Goal: Answer question/provide support: Share knowledge or assist other users

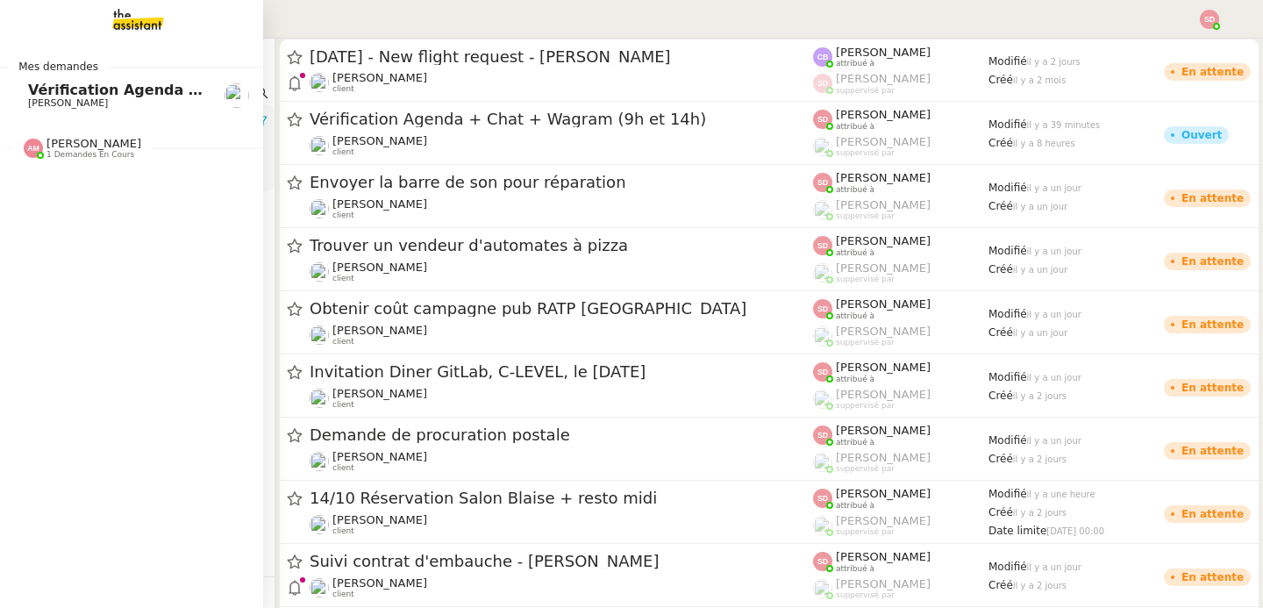
click at [141, 101] on span "[PERSON_NAME]" at bounding box center [116, 103] width 177 height 11
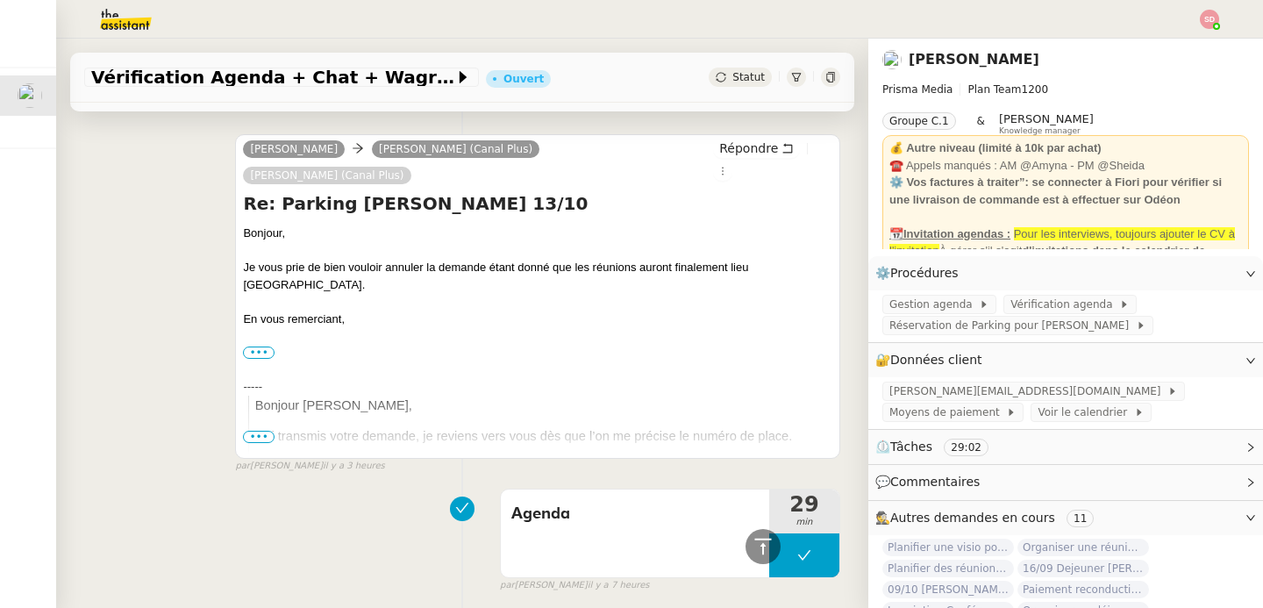
scroll to position [1375, 0]
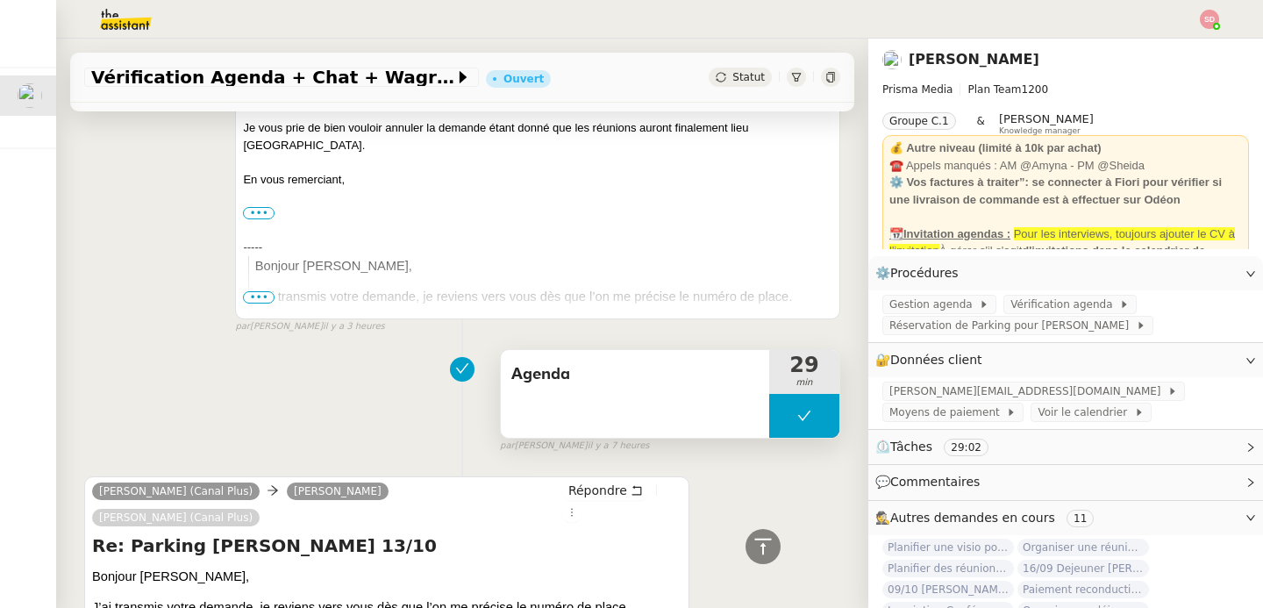
click at [773, 394] on button at bounding box center [804, 416] width 70 height 44
click at [773, 394] on div at bounding box center [786, 416] width 35 height 44
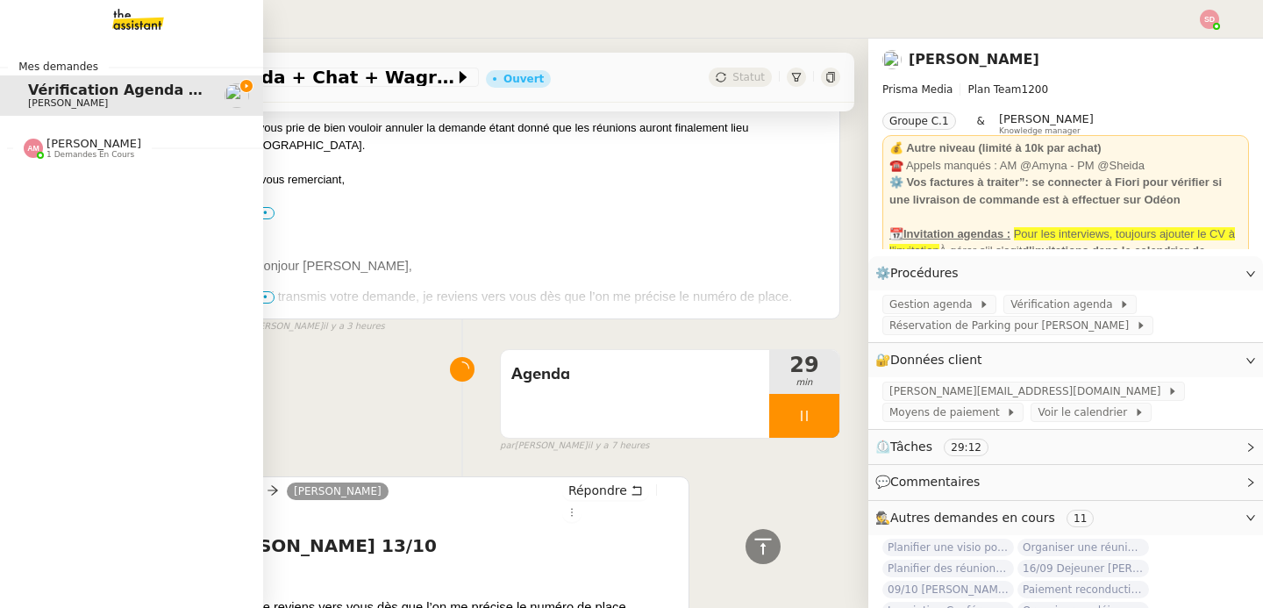
click at [30, 152] on img at bounding box center [33, 148] width 19 height 19
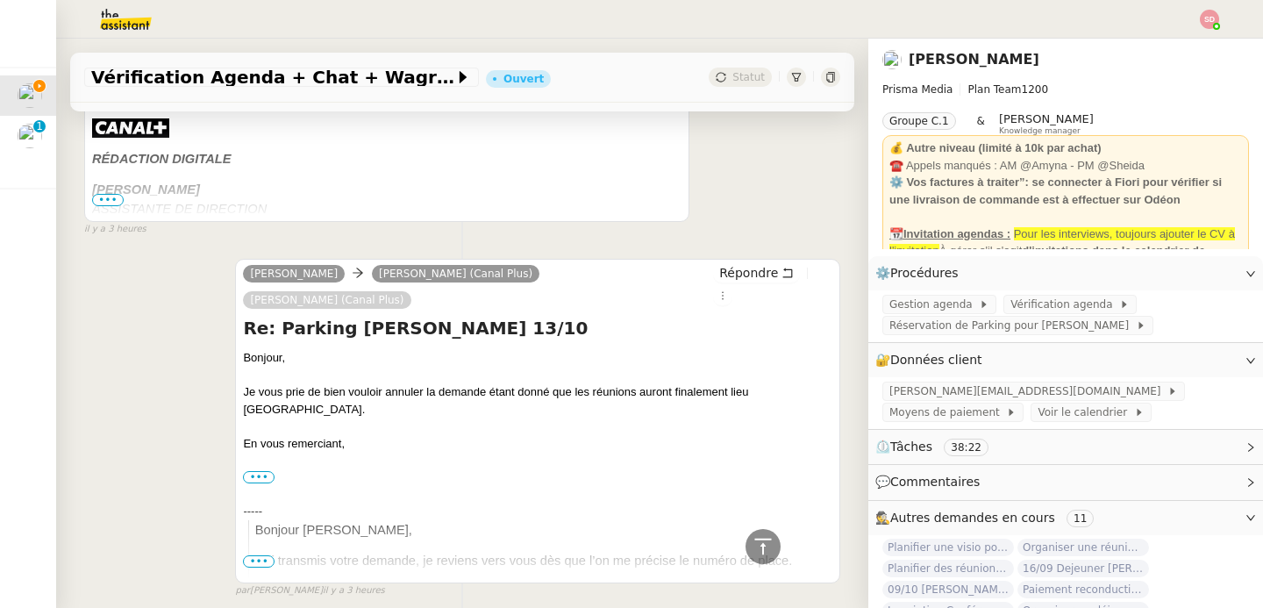
scroll to position [1590, 0]
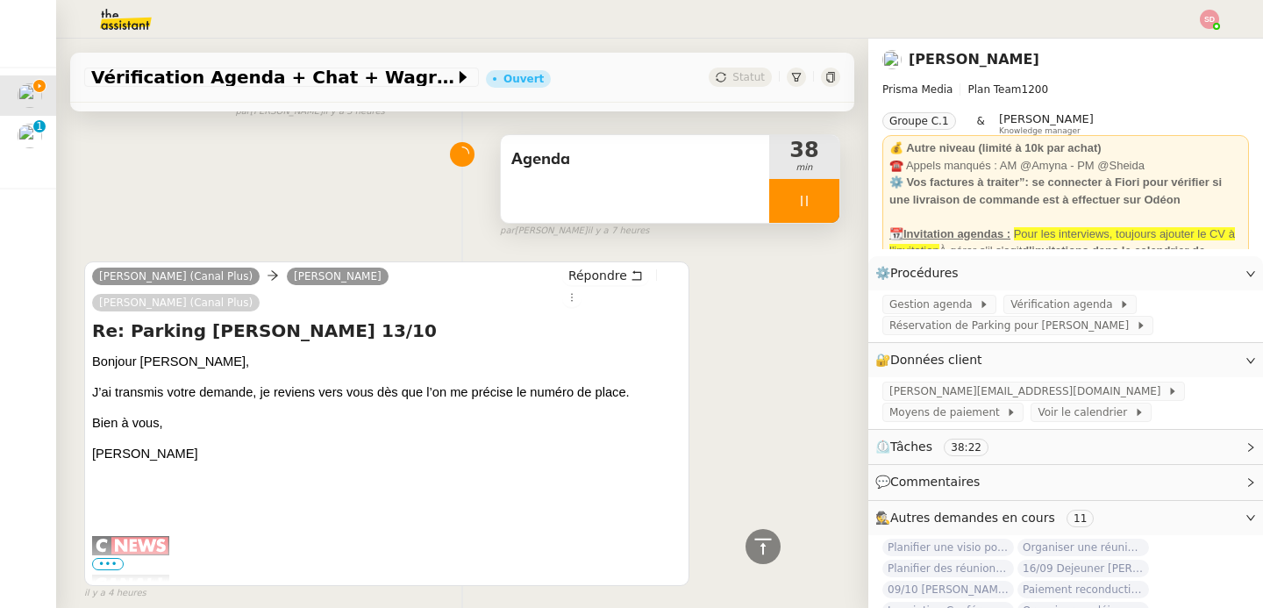
click at [822, 179] on div at bounding box center [804, 201] width 70 height 44
click at [822, 179] on button at bounding box center [821, 201] width 35 height 44
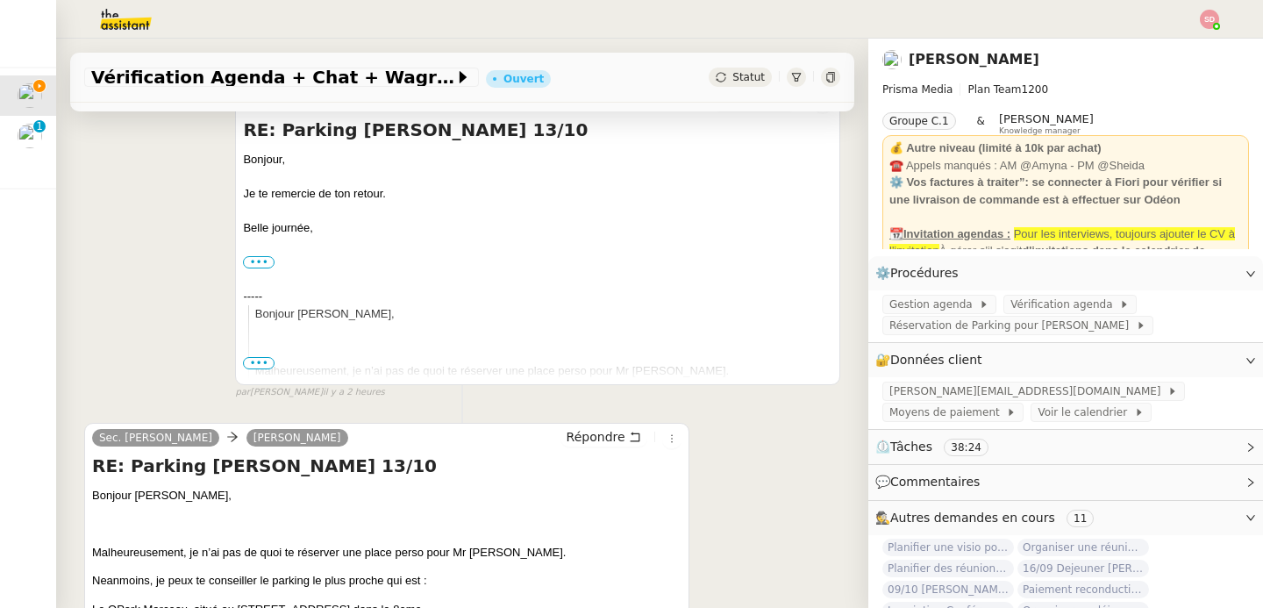
scroll to position [0, 0]
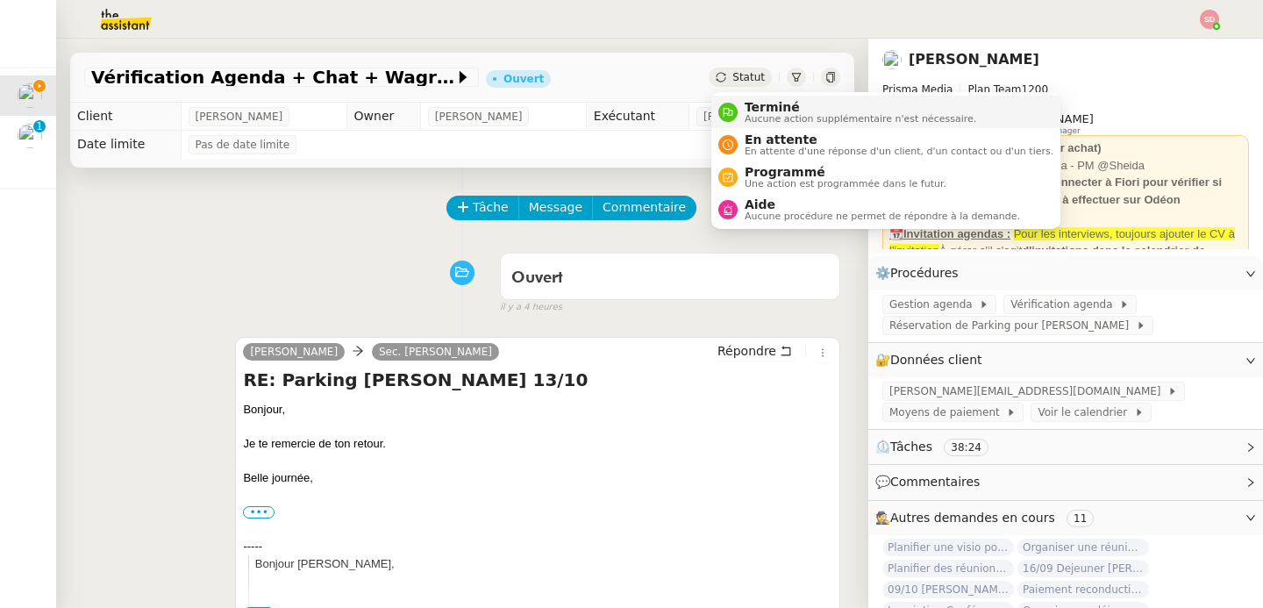
click at [752, 118] on span "Aucune action supplémentaire n'est nécessaire." at bounding box center [859, 119] width 231 height 10
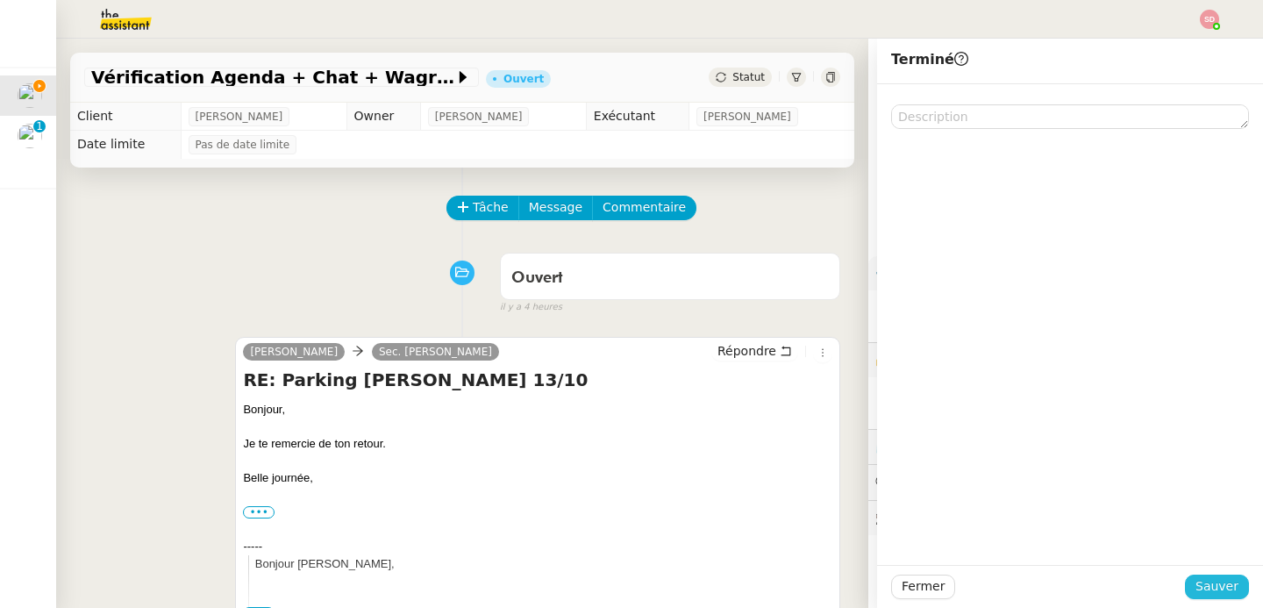
click at [1234, 588] on span "Sauver" at bounding box center [1216, 586] width 43 height 20
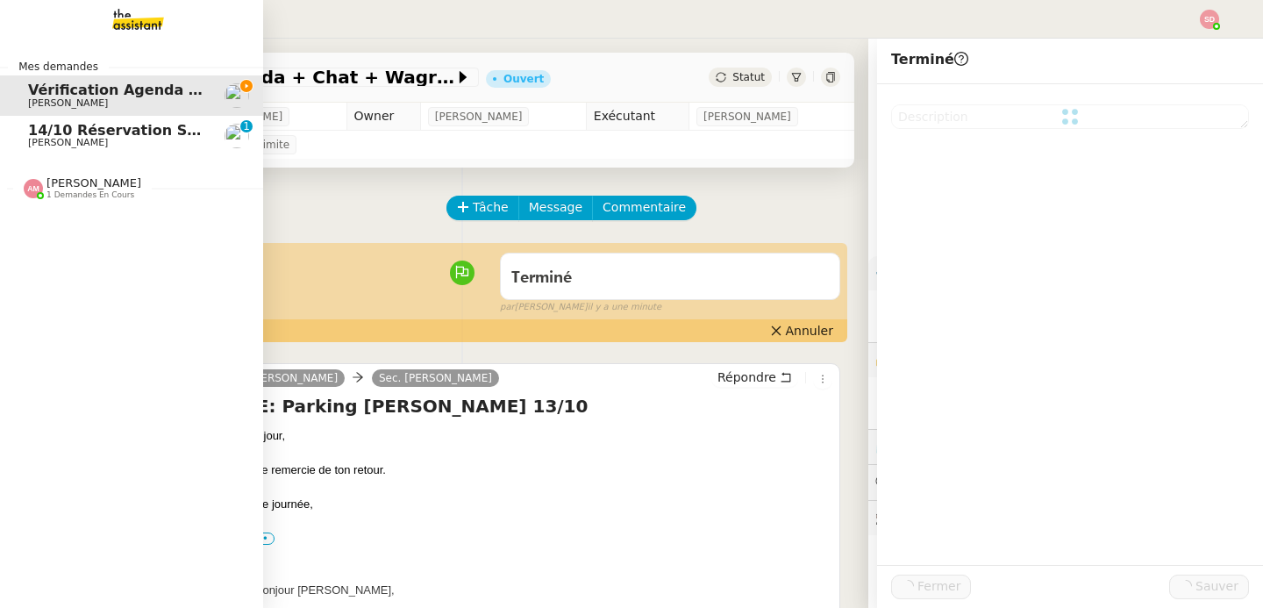
click at [105, 132] on span "14/10 Réservation Salon Blaise + resto midi" at bounding box center [201, 130] width 347 height 17
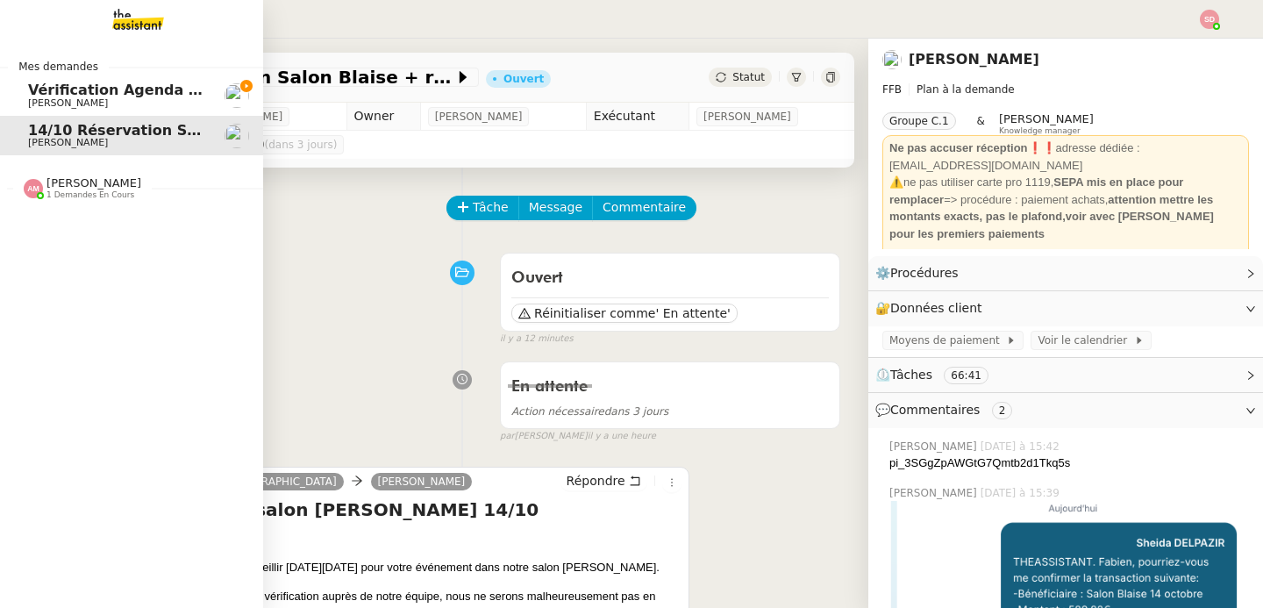
click at [123, 94] on span "Vérification Agenda + Chat + Wagram (9h et 14h)" at bounding box center [225, 90] width 394 height 17
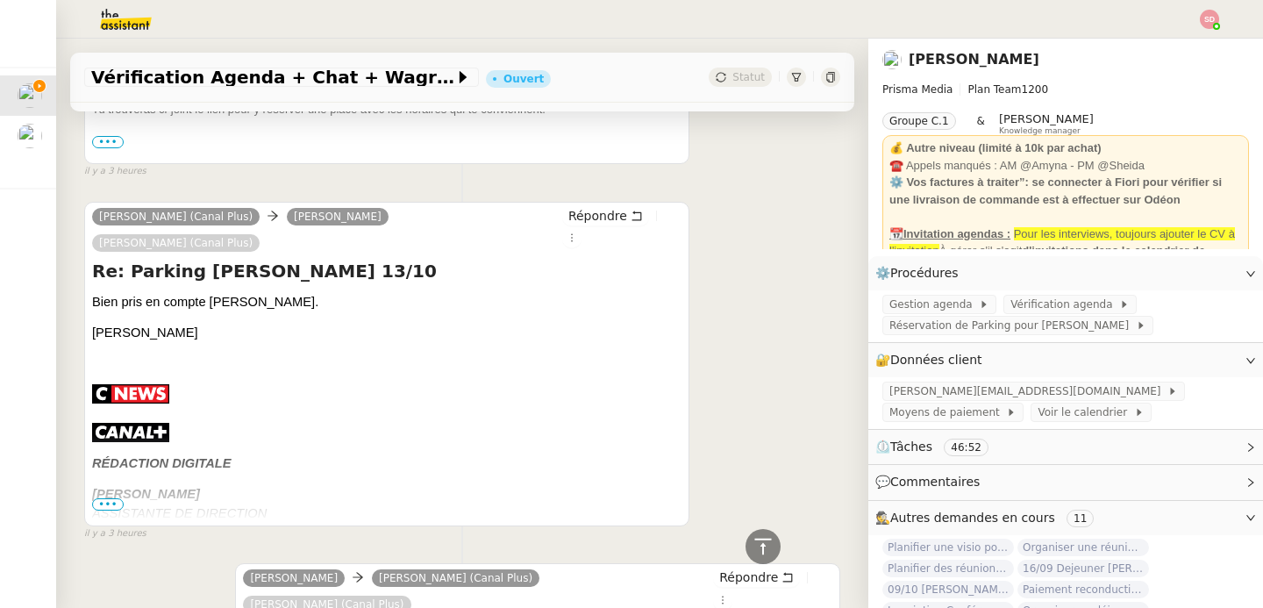
scroll to position [1251, 0]
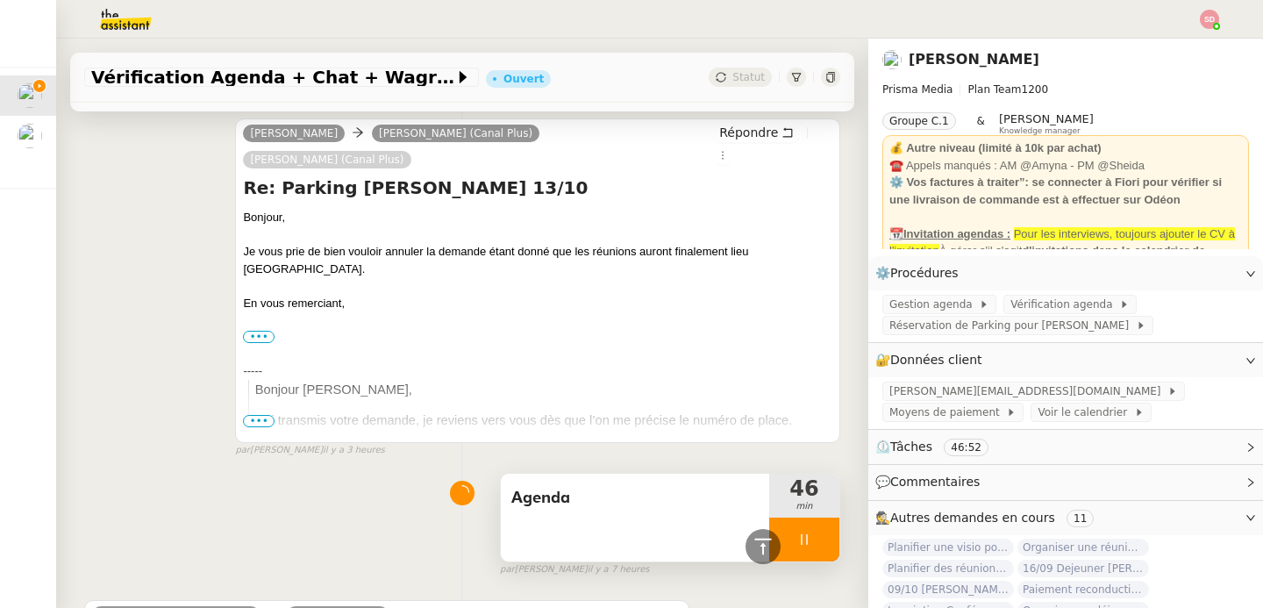
click at [833, 517] on div at bounding box center [804, 539] width 70 height 44
click at [833, 517] on button at bounding box center [821, 539] width 35 height 44
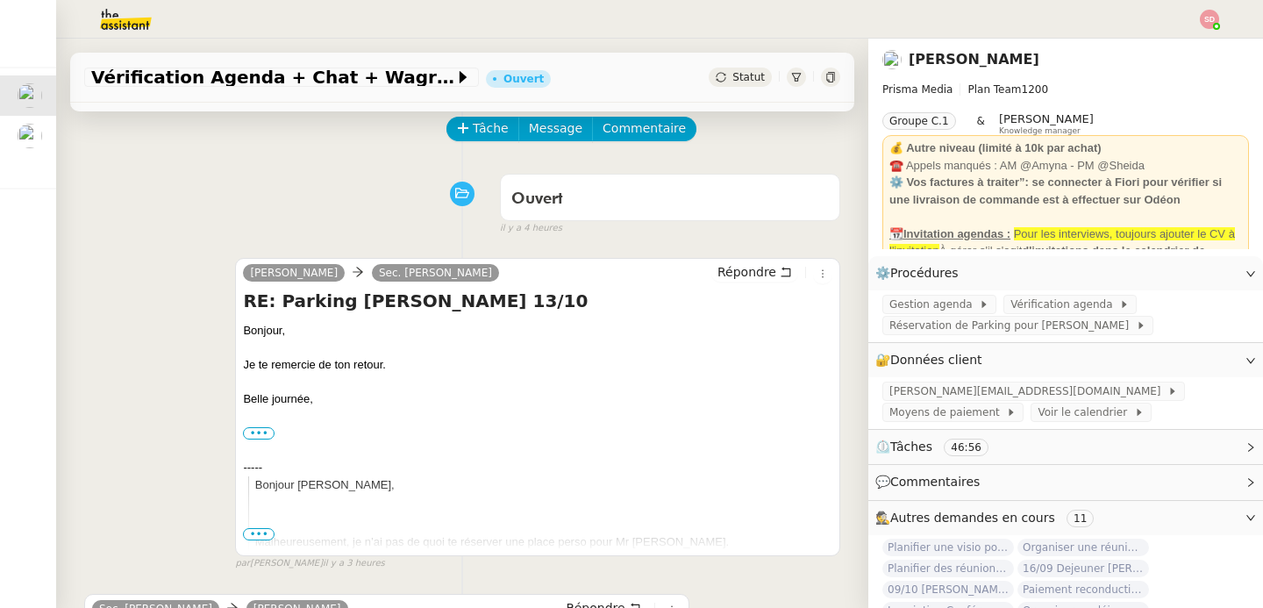
scroll to position [0, 0]
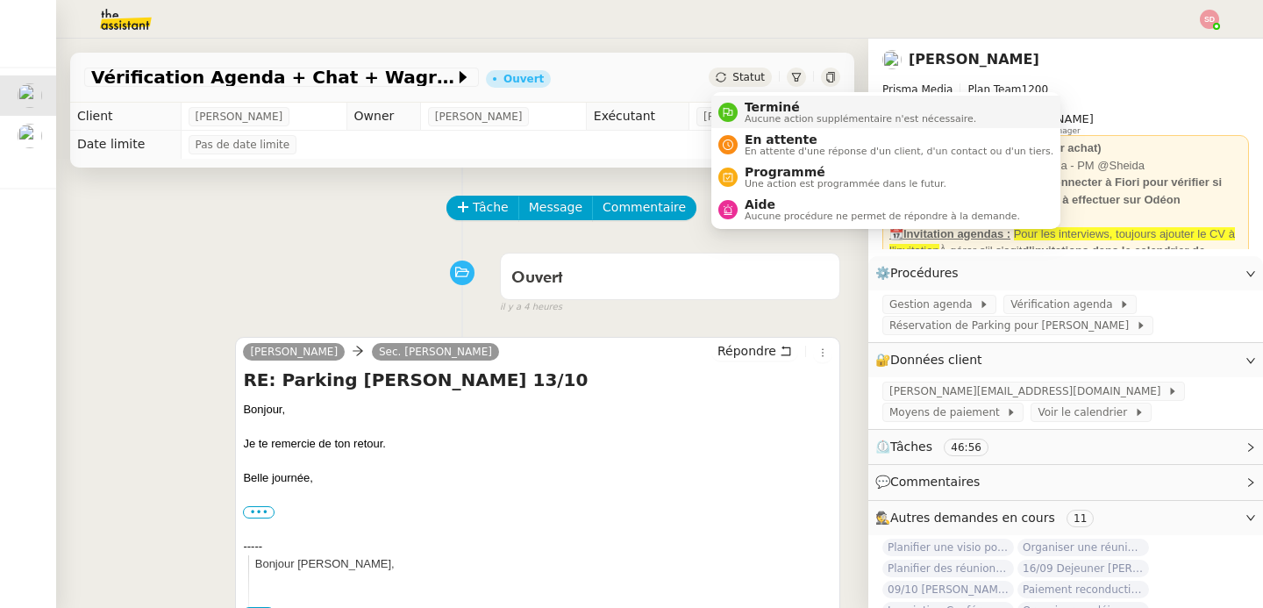
click at [741, 110] on div "Terminé Aucune action supplémentaire n'est nécessaire." at bounding box center [856, 112] width 238 height 24
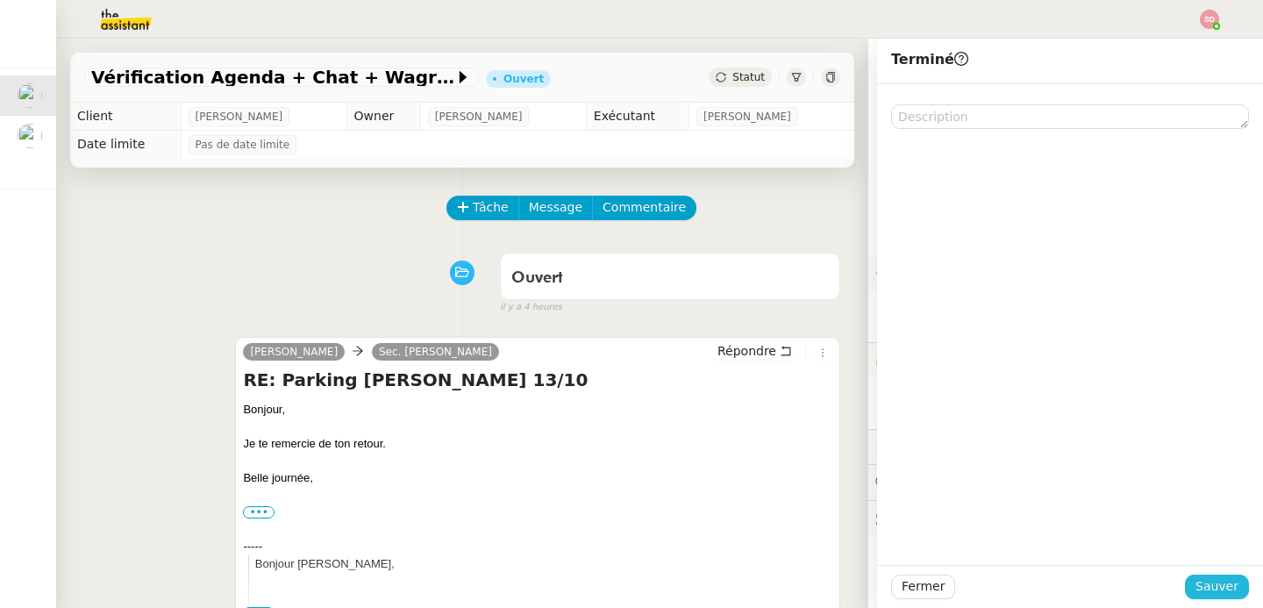
click at [1204, 590] on span "Sauver" at bounding box center [1216, 586] width 43 height 20
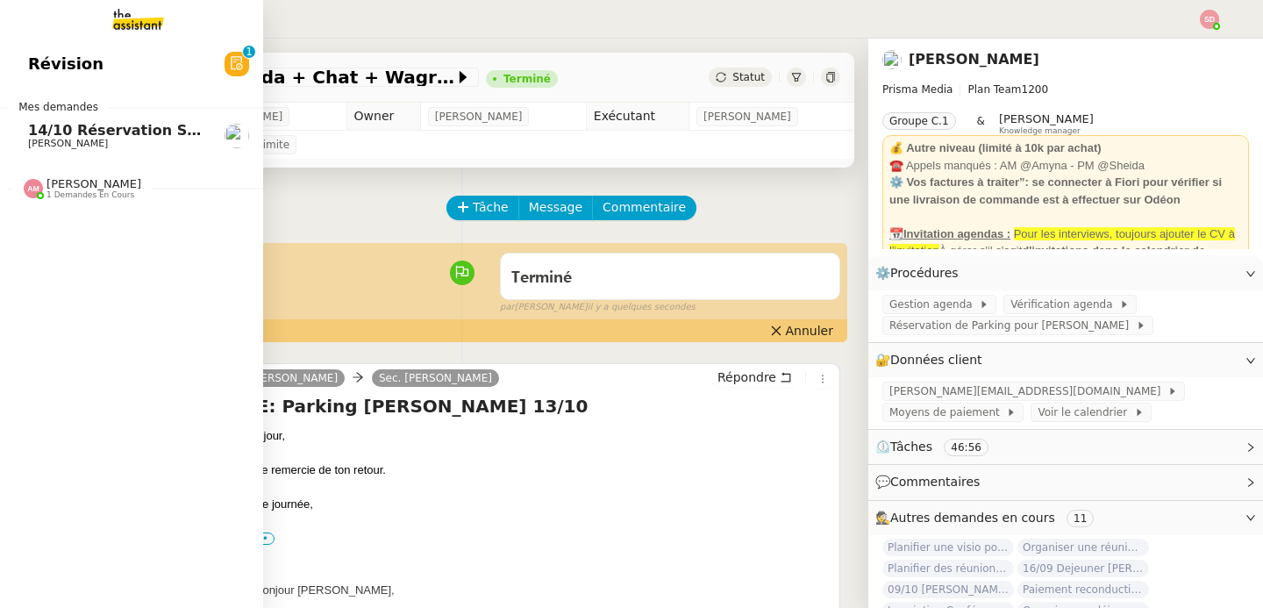
click at [51, 136] on span "14/10 Réservation Salon Blaise + resto midi" at bounding box center [201, 130] width 347 height 17
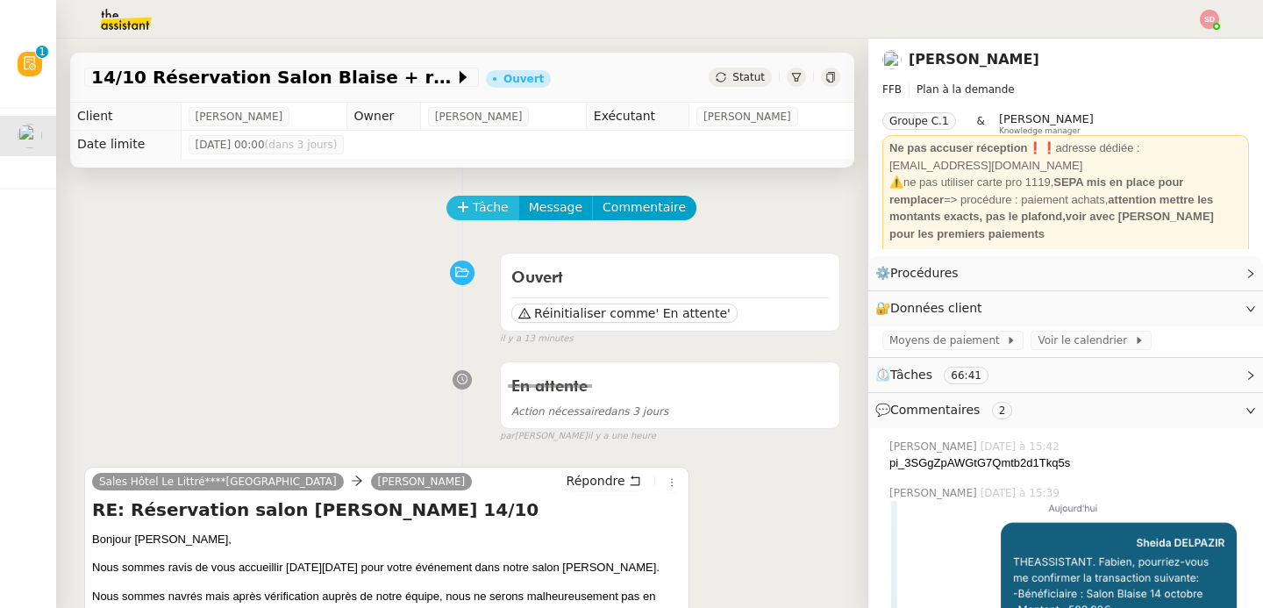
click at [473, 208] on span "Tâche" at bounding box center [491, 207] width 36 height 20
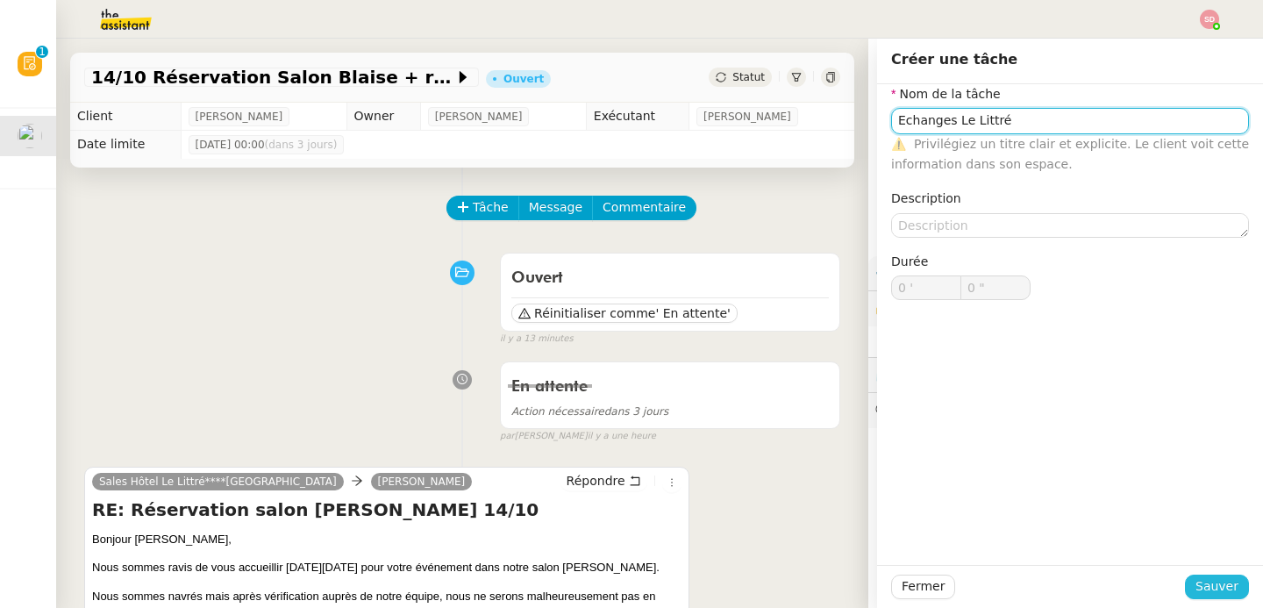
type input "Echanges Le Littré"
click at [1200, 590] on span "Sauver" at bounding box center [1216, 586] width 43 height 20
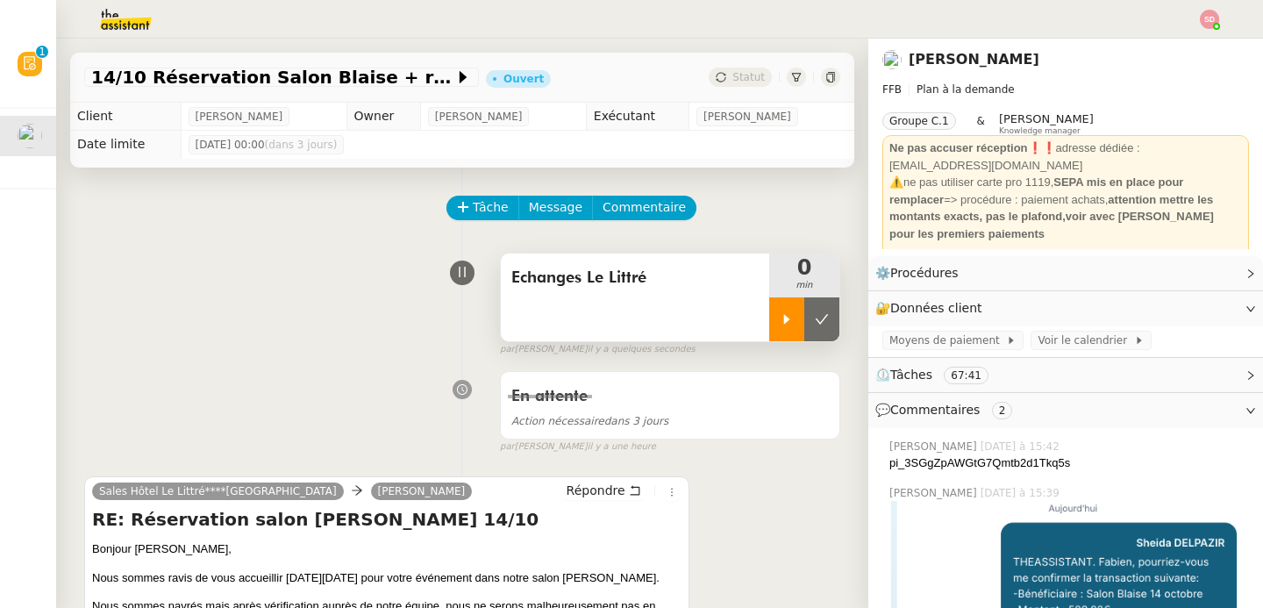
click at [787, 308] on div at bounding box center [786, 319] width 35 height 44
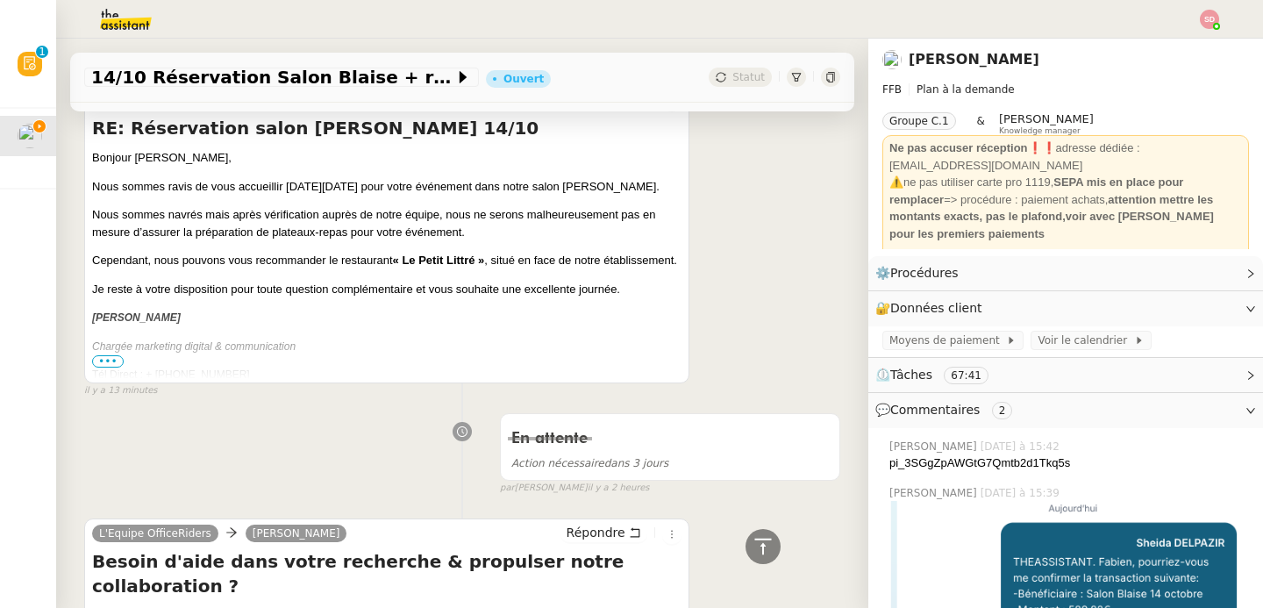
scroll to position [409, 0]
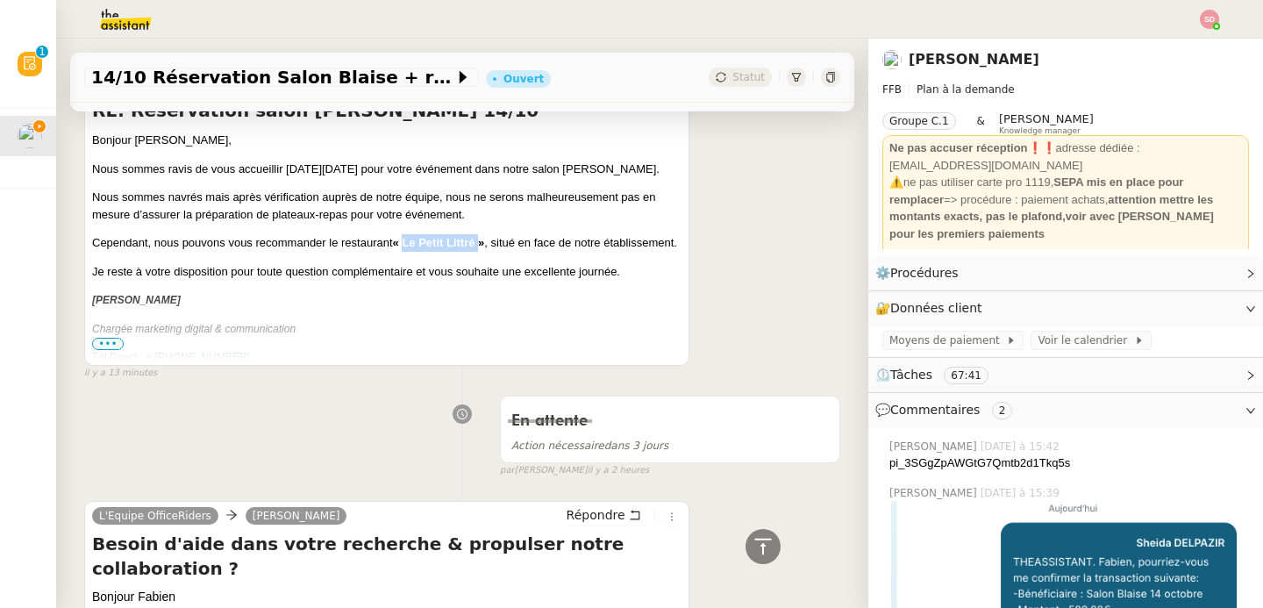
drag, startPoint x: 405, startPoint y: 244, endPoint x: 480, endPoint y: 238, distance: 75.6
click at [480, 238] on span "« Le Petit Littré »" at bounding box center [439, 242] width 92 height 13
copy span "Le Petit Littré"
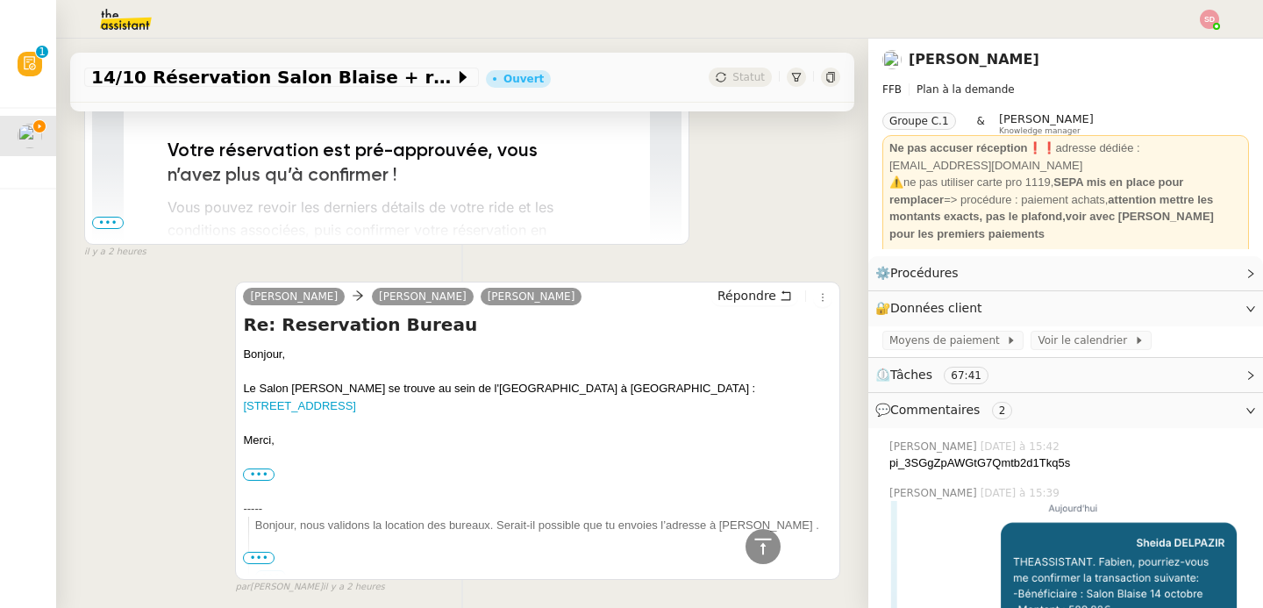
scroll to position [2245, 0]
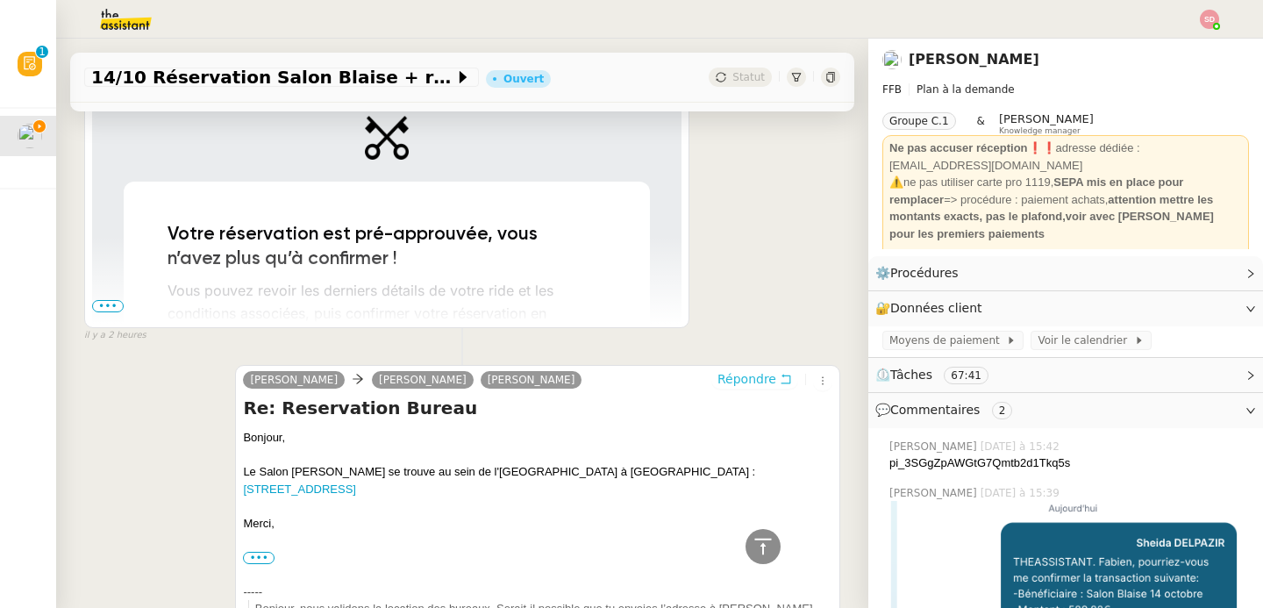
click at [756, 375] on span "Répondre" at bounding box center [746, 379] width 59 height 18
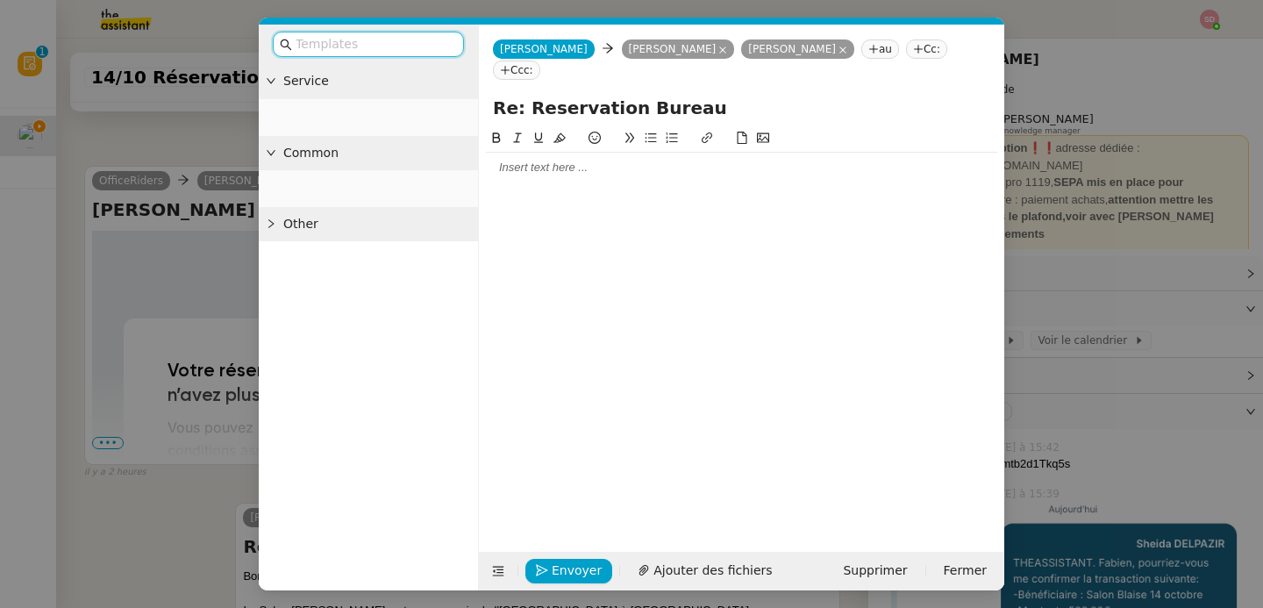
scroll to position [2378, 0]
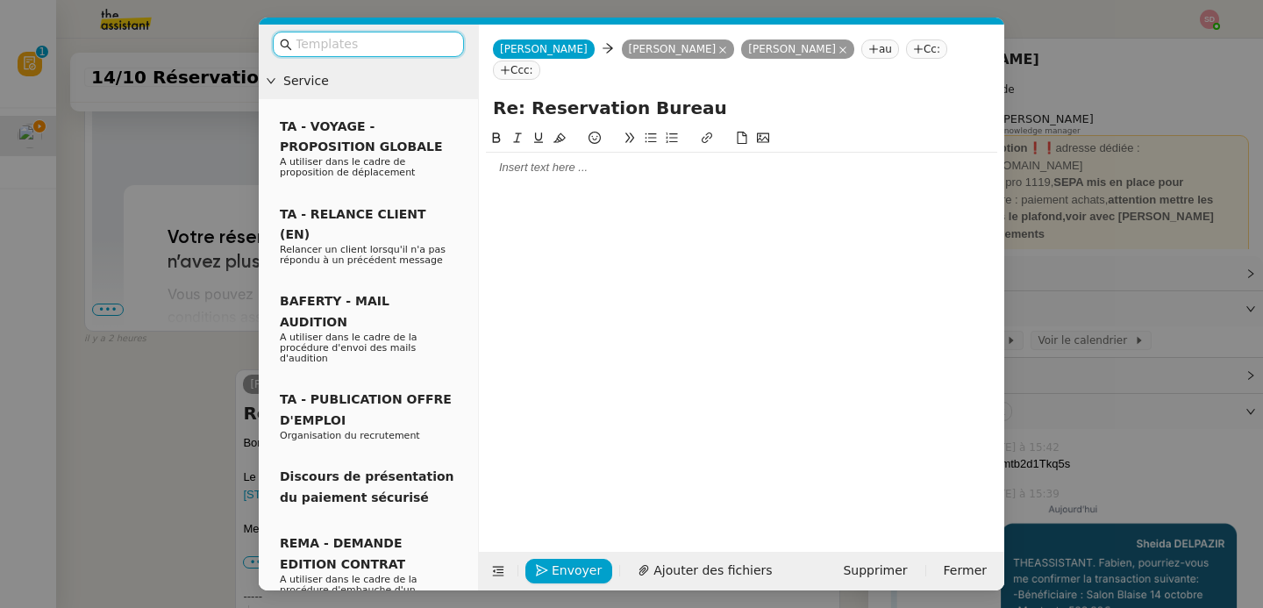
click at [559, 160] on div at bounding box center [741, 168] width 511 height 16
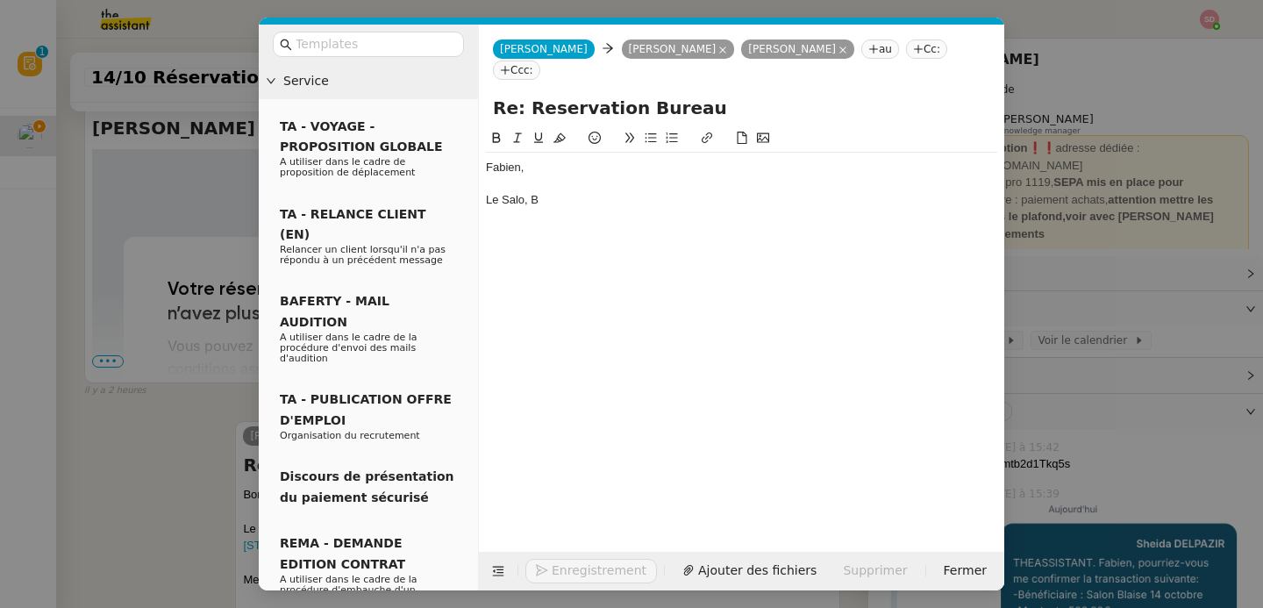
scroll to position [2430, 0]
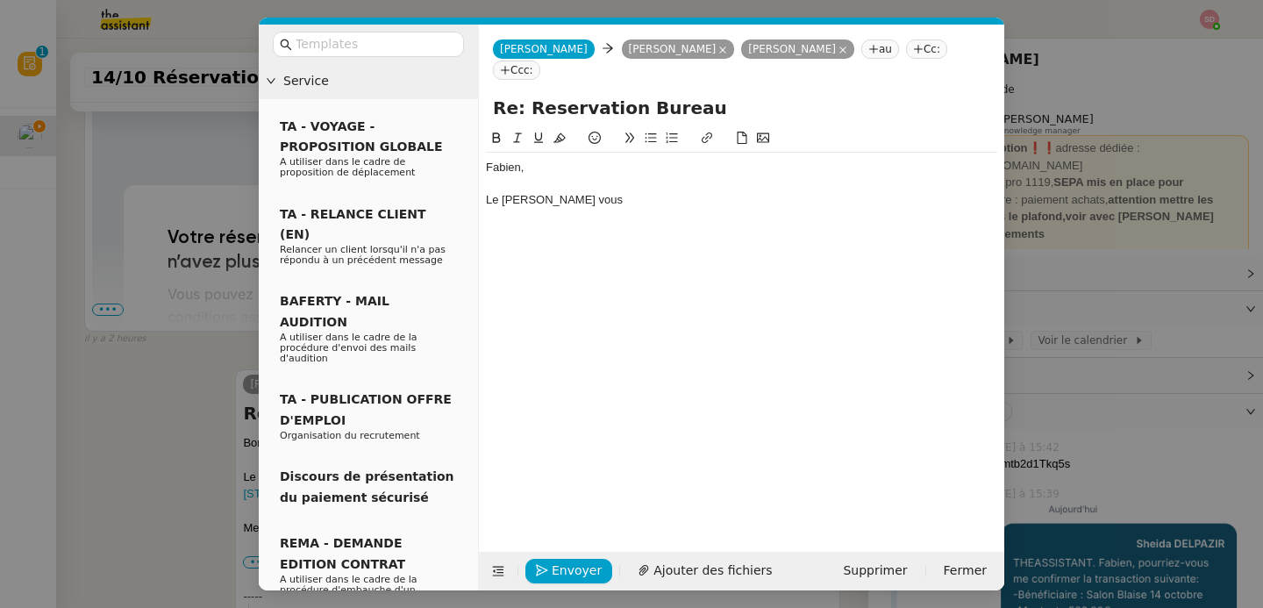
click at [526, 192] on div "Le [PERSON_NAME] vous" at bounding box center [741, 200] width 511 height 16
click at [723, 192] on div "Le Salon [PERSON_NAME] vous" at bounding box center [741, 200] width 511 height 16
click at [200, 323] on nz-modal-container "Service TA - VOYAGE - PROPOSITION GLOBALE A utiliser dans le cadre de propositi…" at bounding box center [631, 304] width 1263 height 608
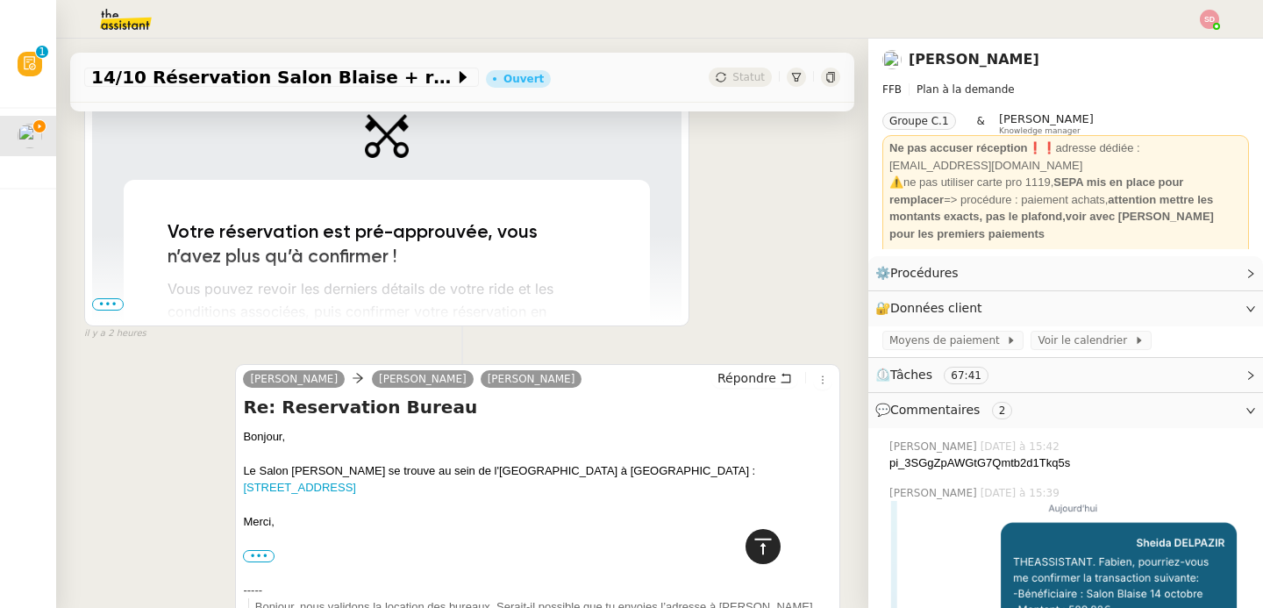
click at [770, 539] on icon at bounding box center [762, 545] width 17 height 16
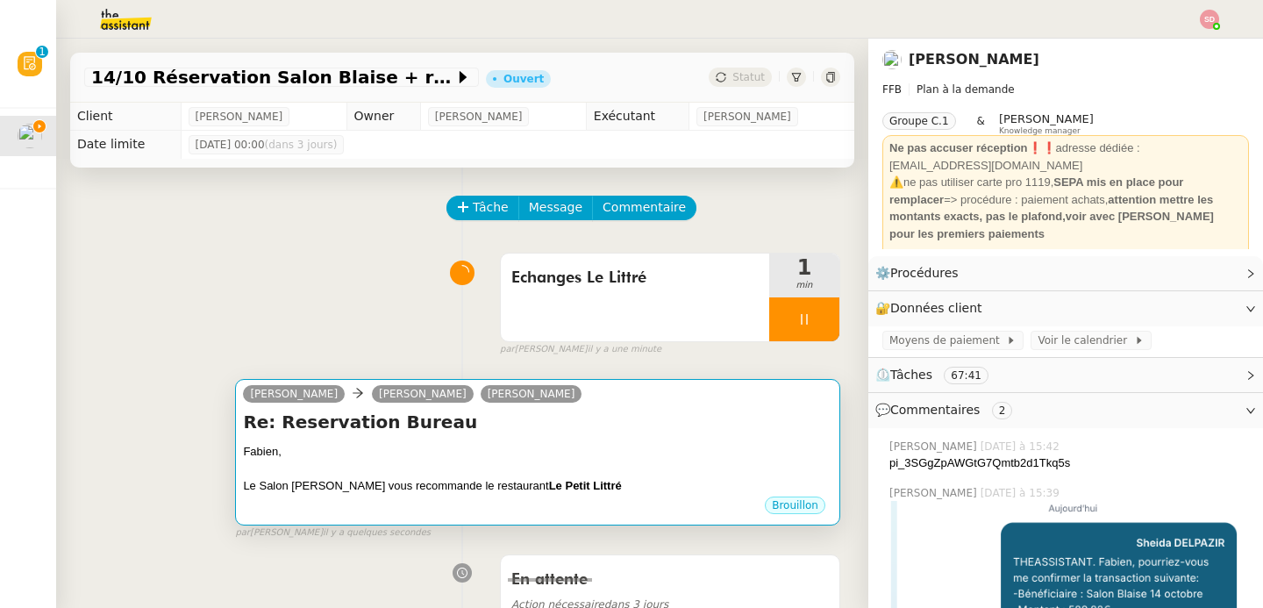
click at [585, 404] on div "[PERSON_NAME] [PERSON_NAME]" at bounding box center [537, 396] width 589 height 26
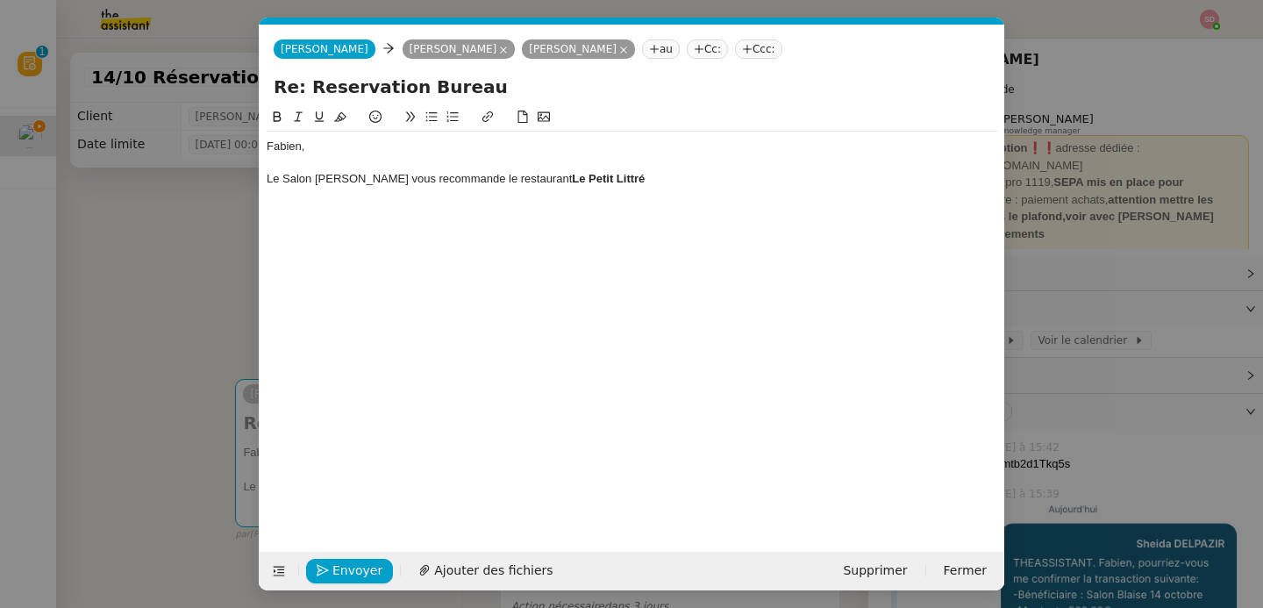
scroll to position [0, 37]
click at [637, 182] on div "Le Salon [PERSON_NAME] vous recommande le restaurant Le [GEOGRAPHIC_DATA]" at bounding box center [632, 179] width 730 height 16
drag, startPoint x: 513, startPoint y: 181, endPoint x: 582, endPoint y: 182, distance: 69.3
click at [582, 182] on strong "Le Petit Littré situé en face." at bounding box center [646, 178] width 148 height 13
click at [484, 118] on icon at bounding box center [487, 116] width 12 height 12
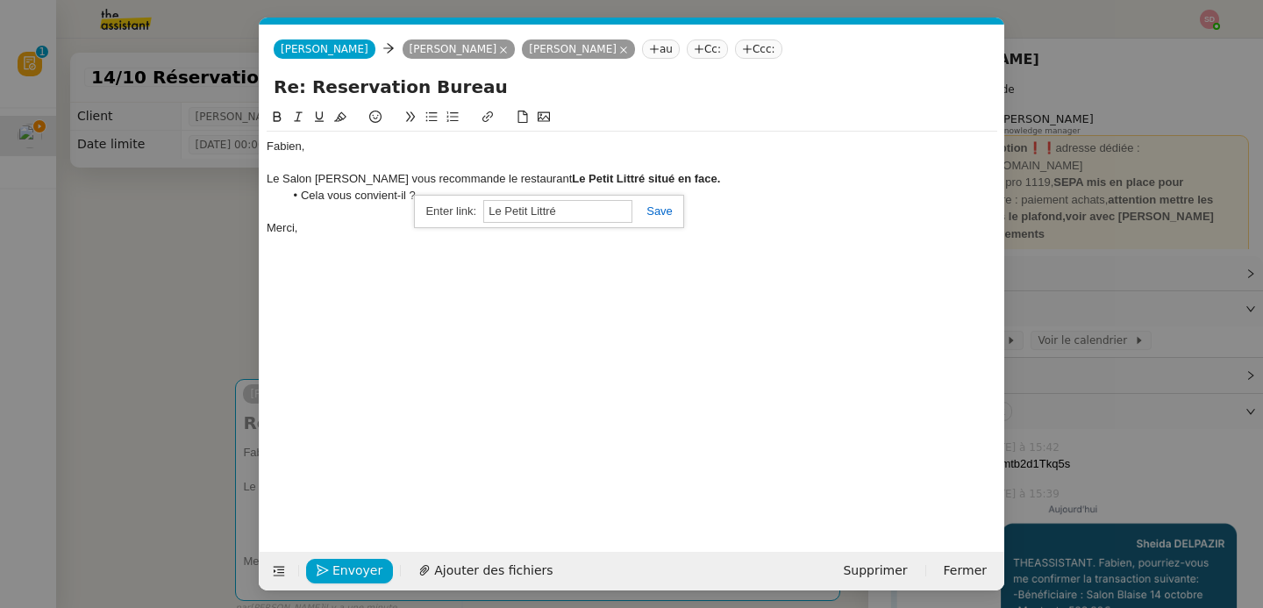
paste input "[URL][DOMAIN_NAME]"
type input "[URL][DOMAIN_NAME]"
click at [654, 208] on link at bounding box center [652, 210] width 40 height 13
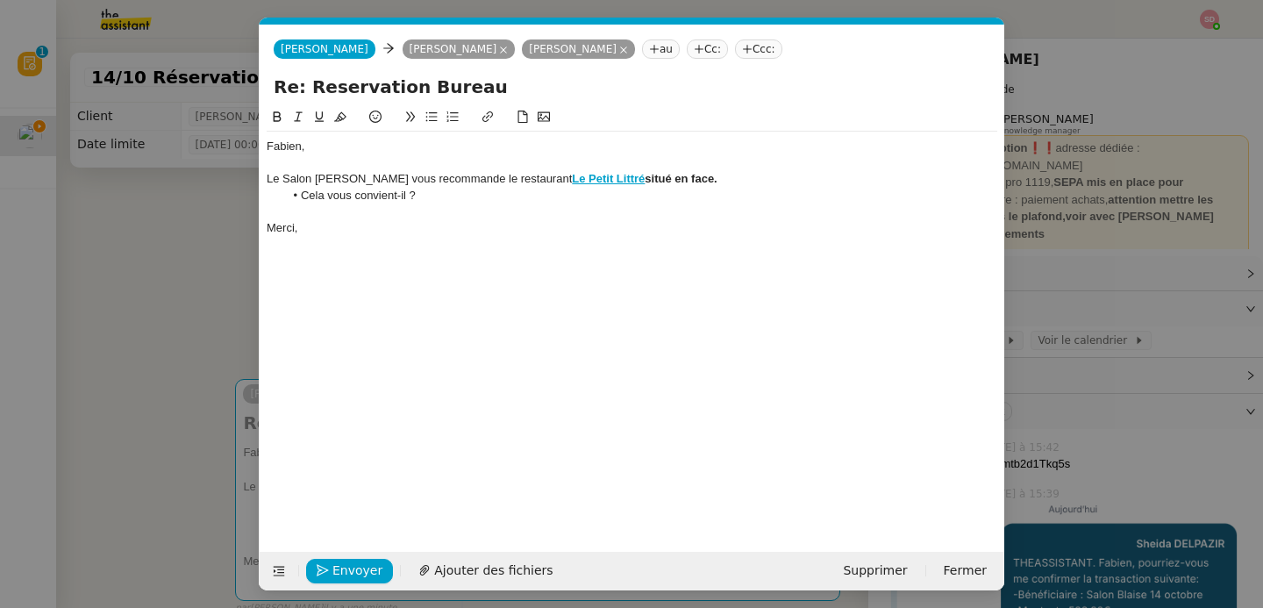
drag, startPoint x: 590, startPoint y: 182, endPoint x: 684, endPoint y: 175, distance: 94.1
click at [684, 175] on div "Le Salon [PERSON_NAME] vous recommande le restaurant Le [GEOGRAPHIC_DATA] situé…" at bounding box center [632, 179] width 730 height 16
click at [274, 112] on icon at bounding box center [278, 116] width 8 height 11
click at [390, 230] on div "Merci," at bounding box center [632, 228] width 730 height 16
click at [348, 580] on button "Envoyer" at bounding box center [349, 571] width 87 height 25
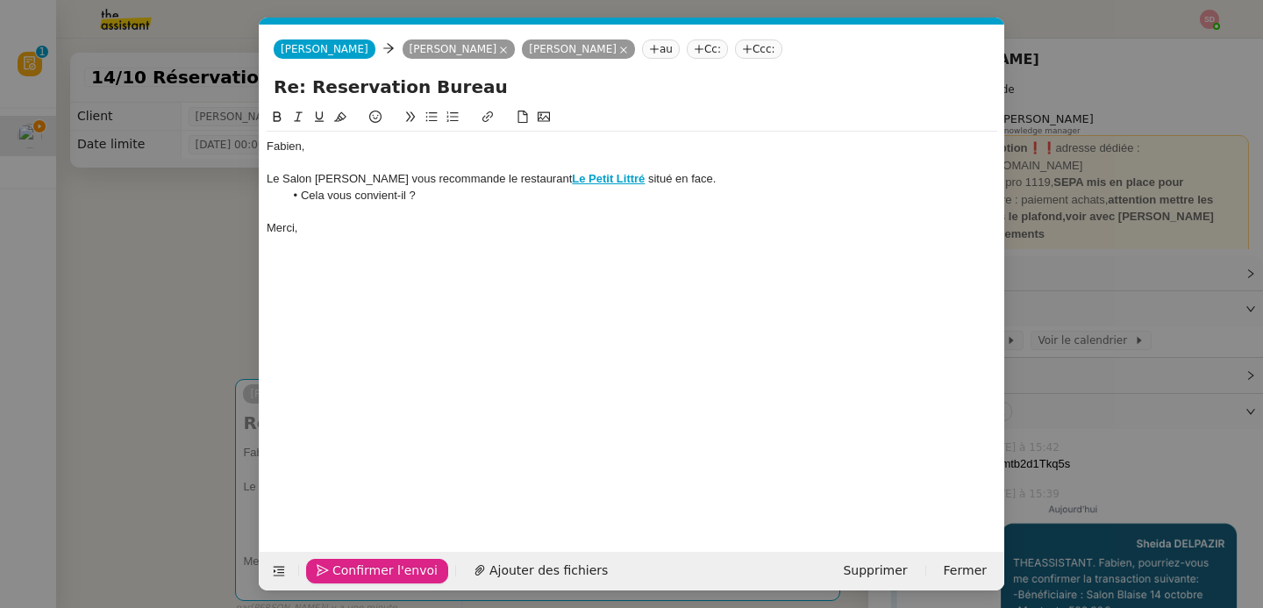
click at [348, 580] on button "Confirmer l'envoi" at bounding box center [377, 571] width 142 height 25
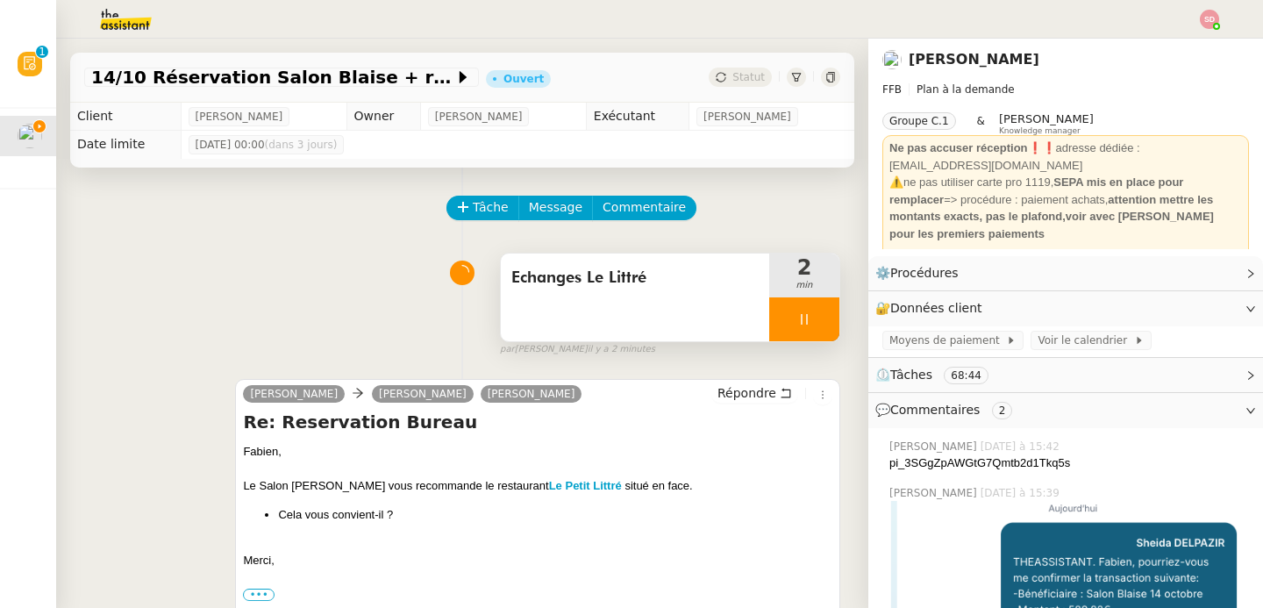
click at [816, 320] on div at bounding box center [804, 319] width 70 height 44
click at [816, 320] on icon at bounding box center [822, 319] width 14 height 14
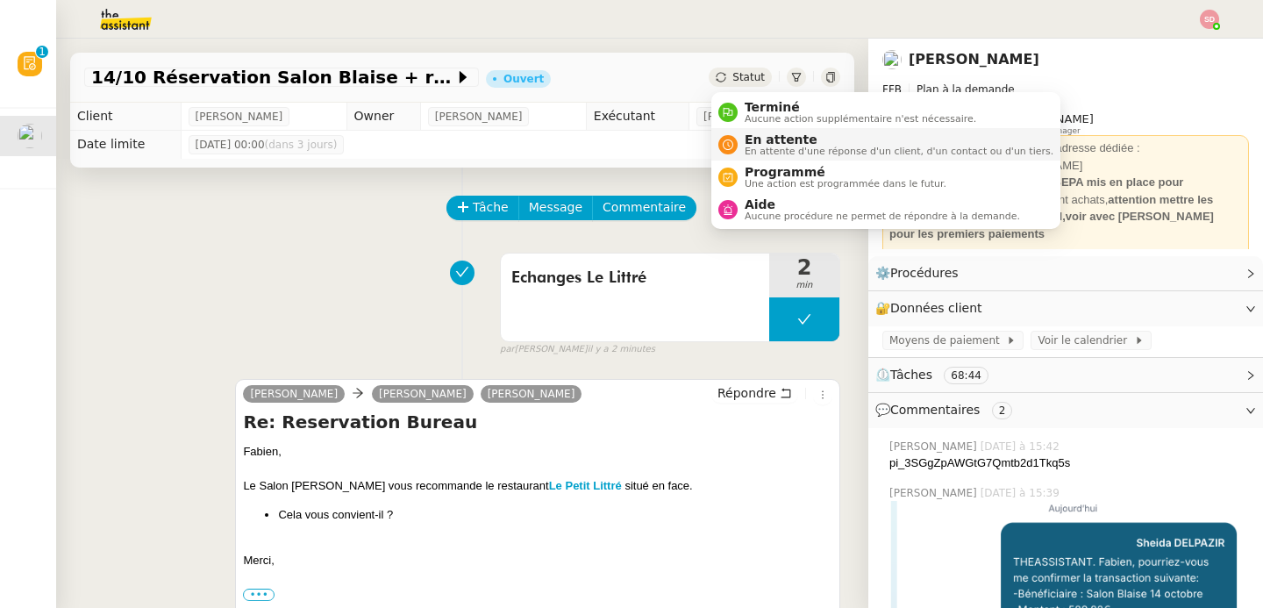
click at [758, 143] on span "En attente" at bounding box center [898, 139] width 309 height 14
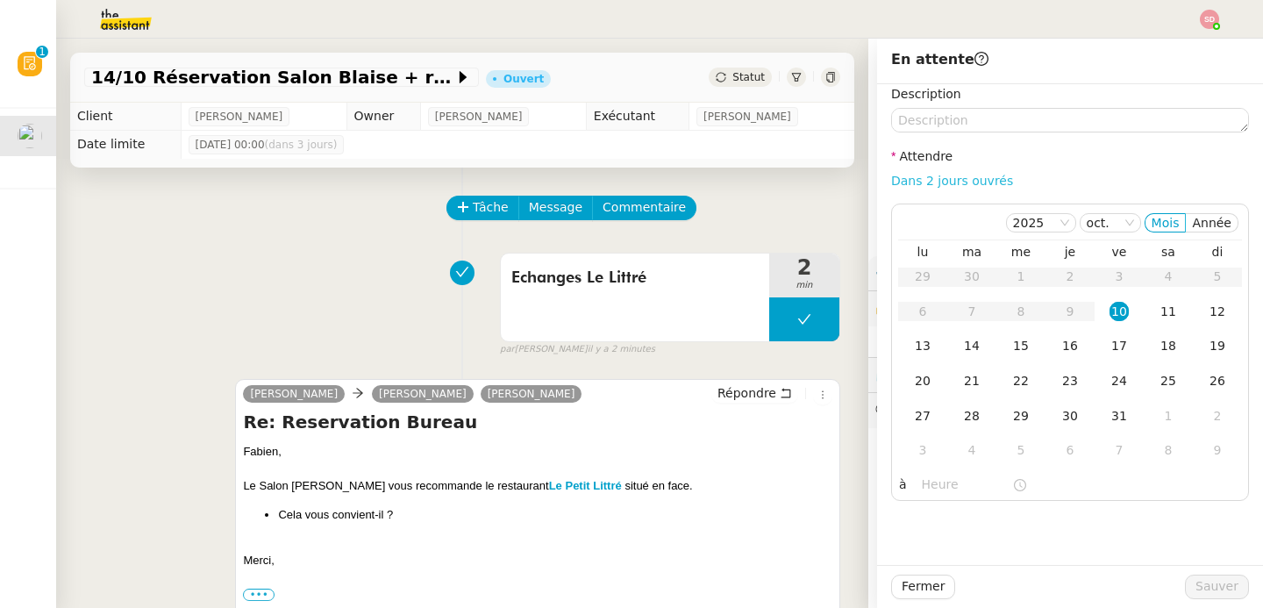
click at [933, 184] on link "Dans 2 jours ouvrés" at bounding box center [952, 181] width 122 height 14
click at [924, 344] on div "13" at bounding box center [922, 345] width 19 height 19
click at [925, 481] on input "07:00" at bounding box center [967, 484] width 90 height 20
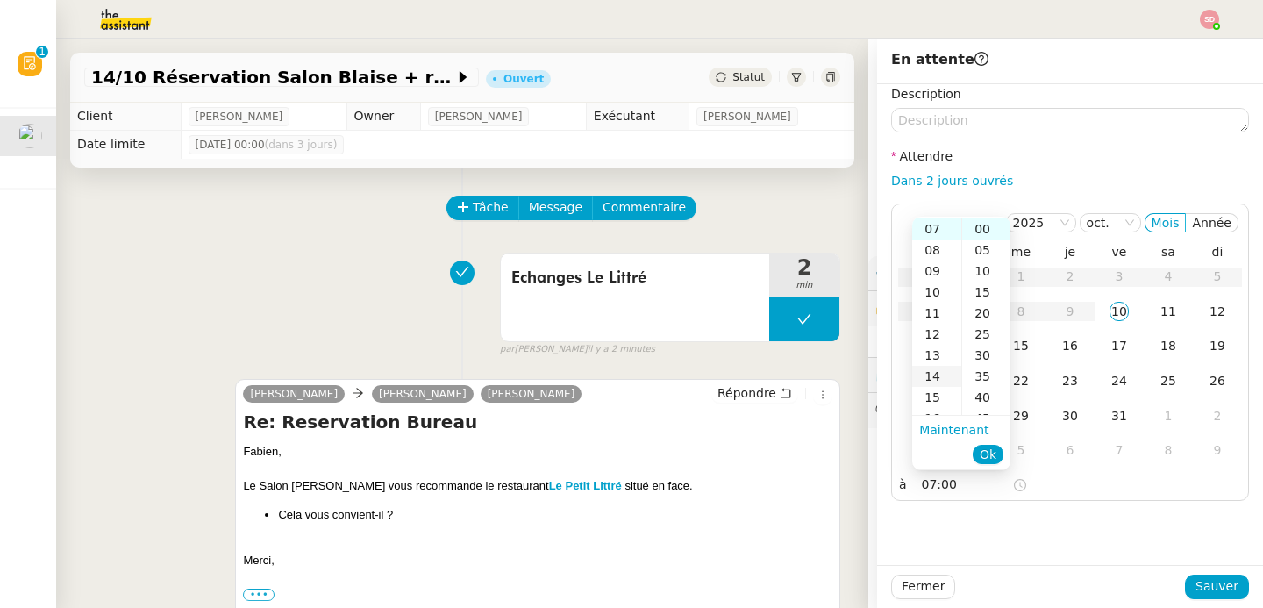
click at [936, 374] on div "14" at bounding box center [936, 376] width 49 height 21
type input "14:00"
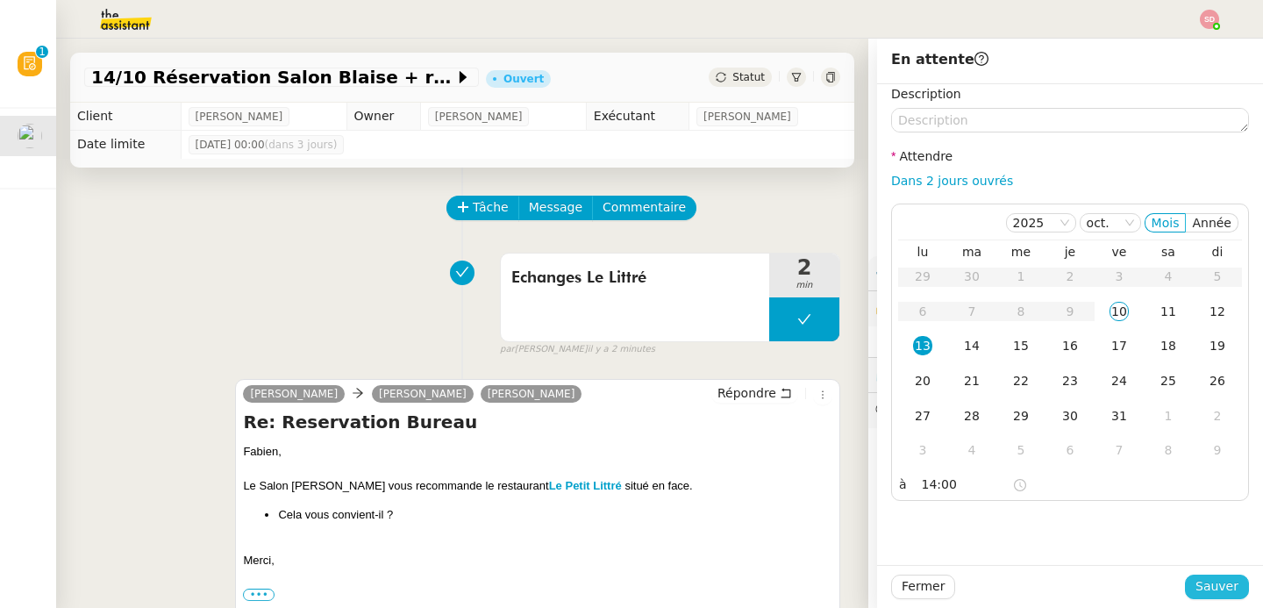
click at [1237, 588] on span "Sauver" at bounding box center [1216, 586] width 43 height 20
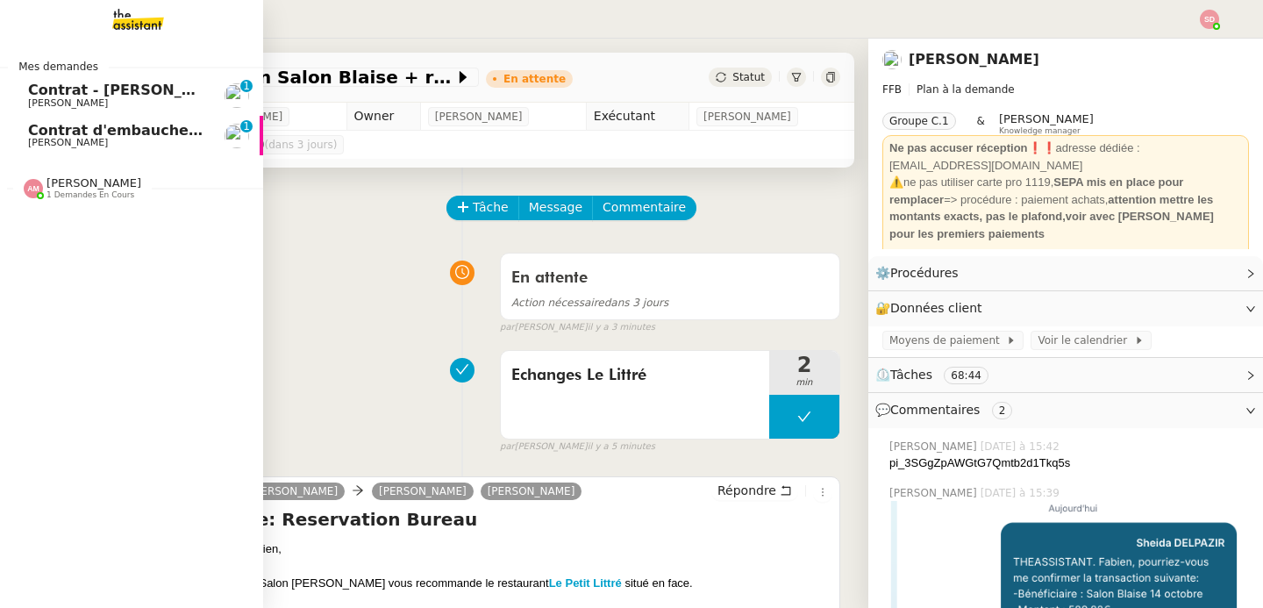
click at [105, 91] on span "Contrat - [PERSON_NAME]" at bounding box center [131, 90] width 206 height 17
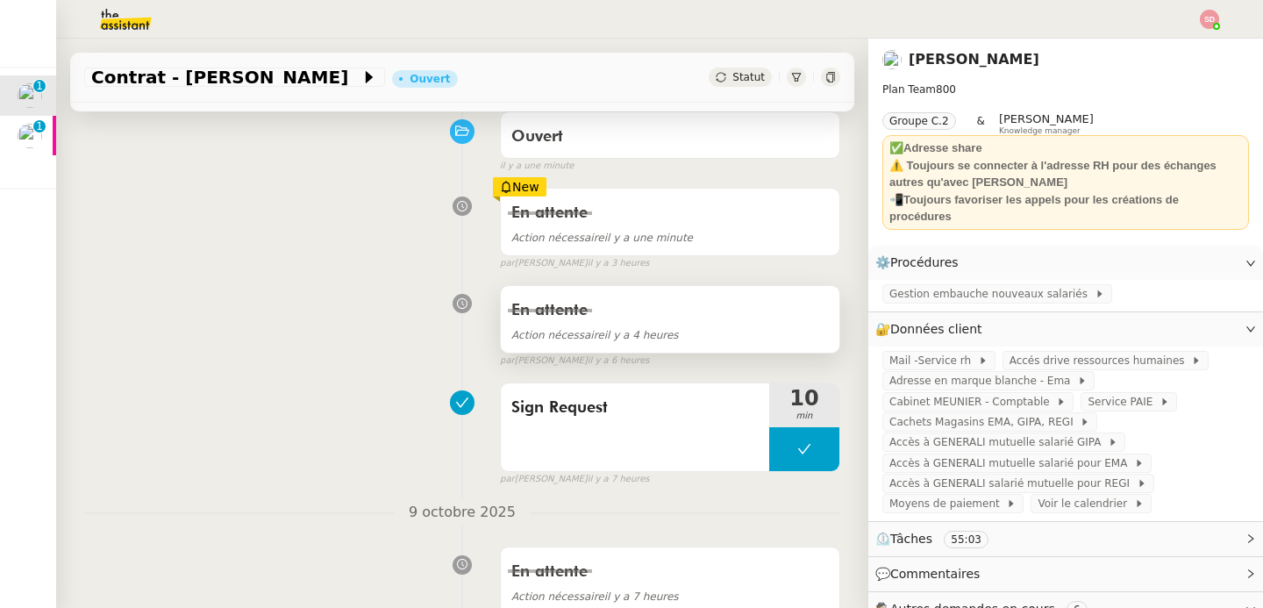
scroll to position [155, 0]
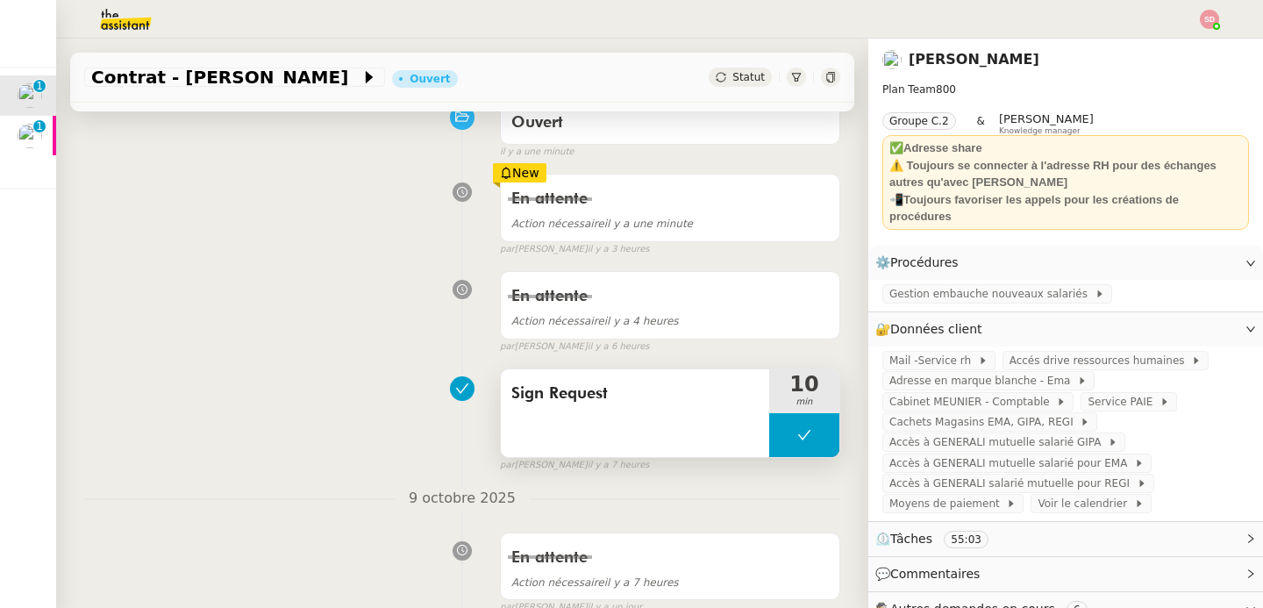
click at [787, 443] on button at bounding box center [804, 435] width 70 height 44
click at [787, 443] on div at bounding box center [786, 435] width 35 height 44
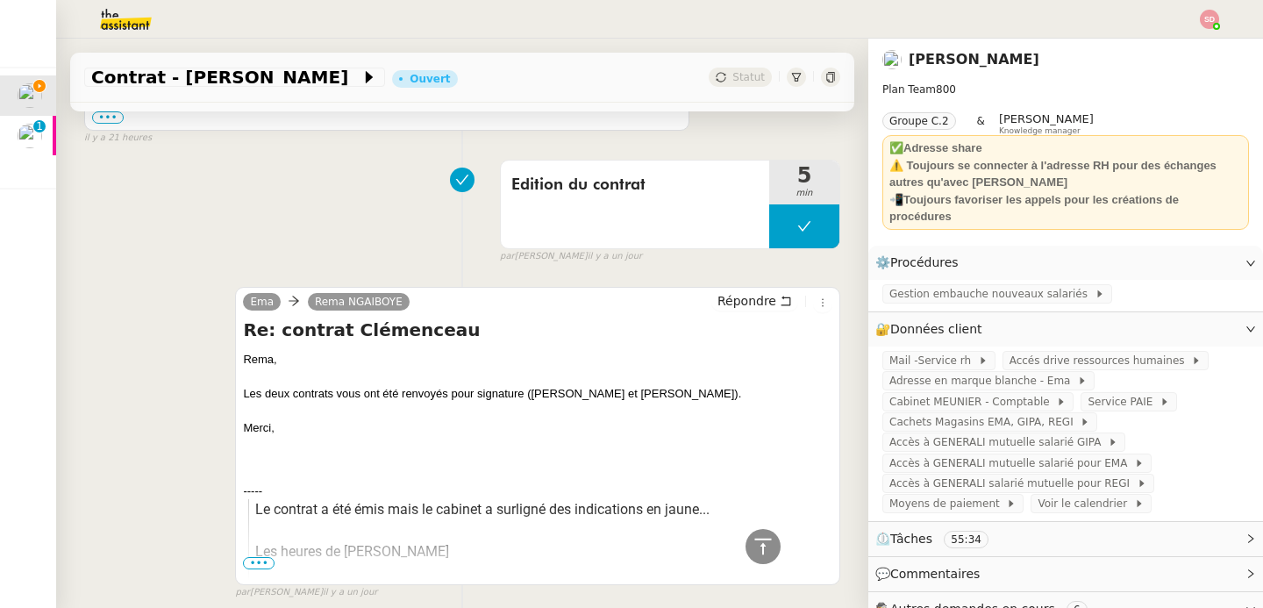
scroll to position [1057, 0]
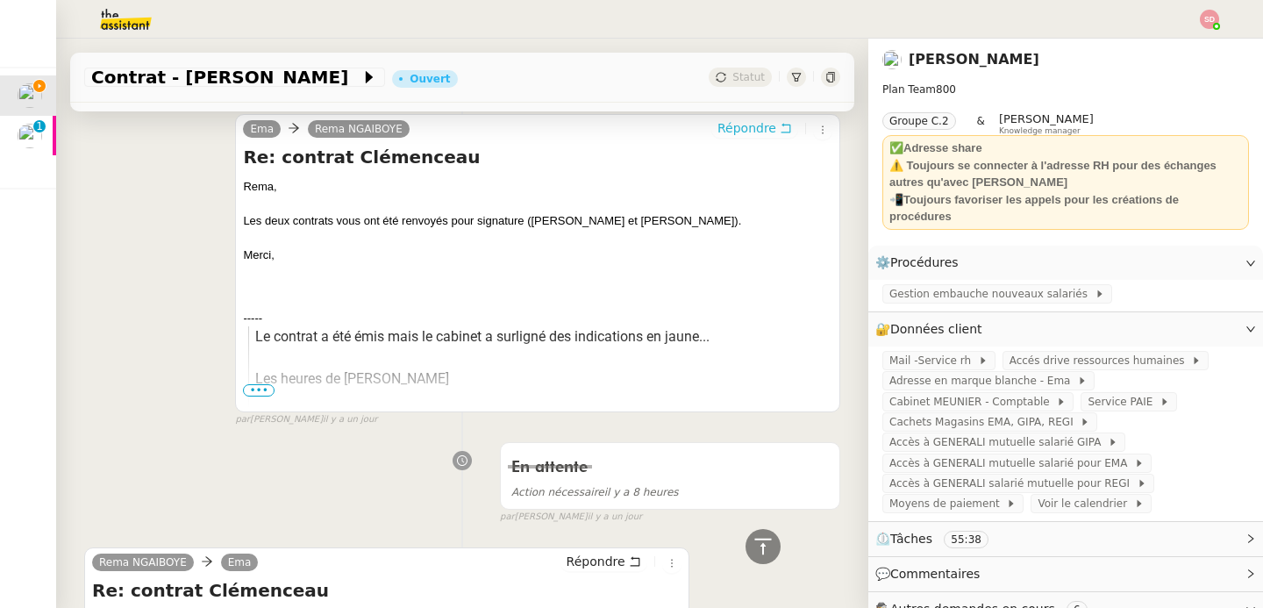
click at [756, 125] on span "Répondre" at bounding box center [746, 128] width 59 height 18
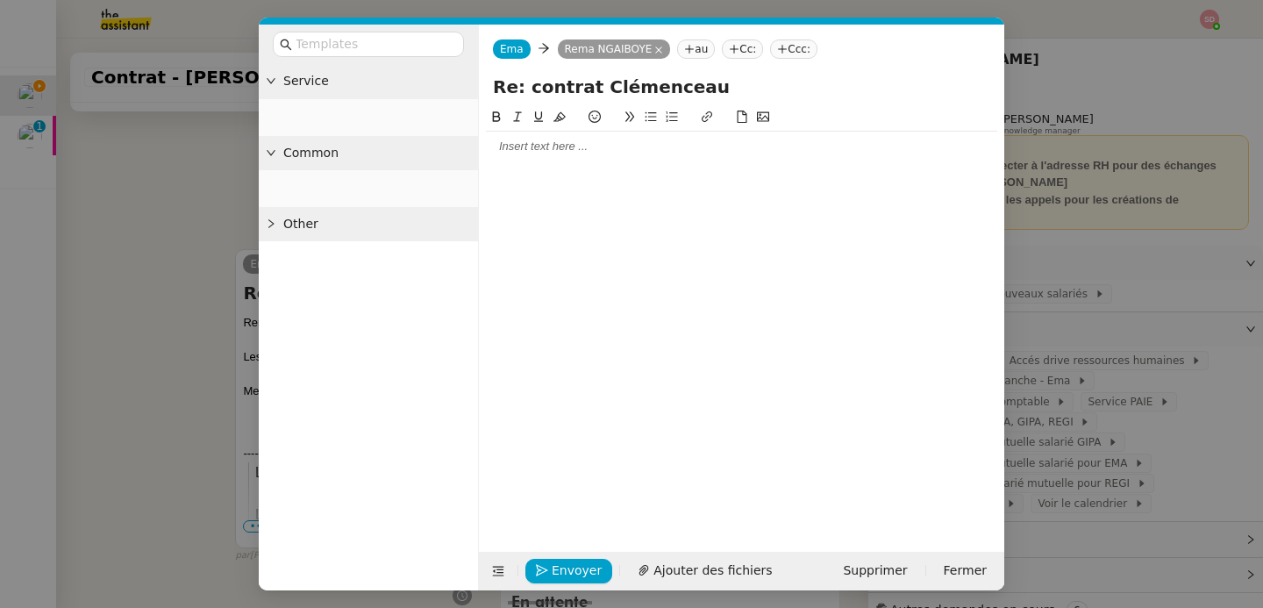
scroll to position [1191, 0]
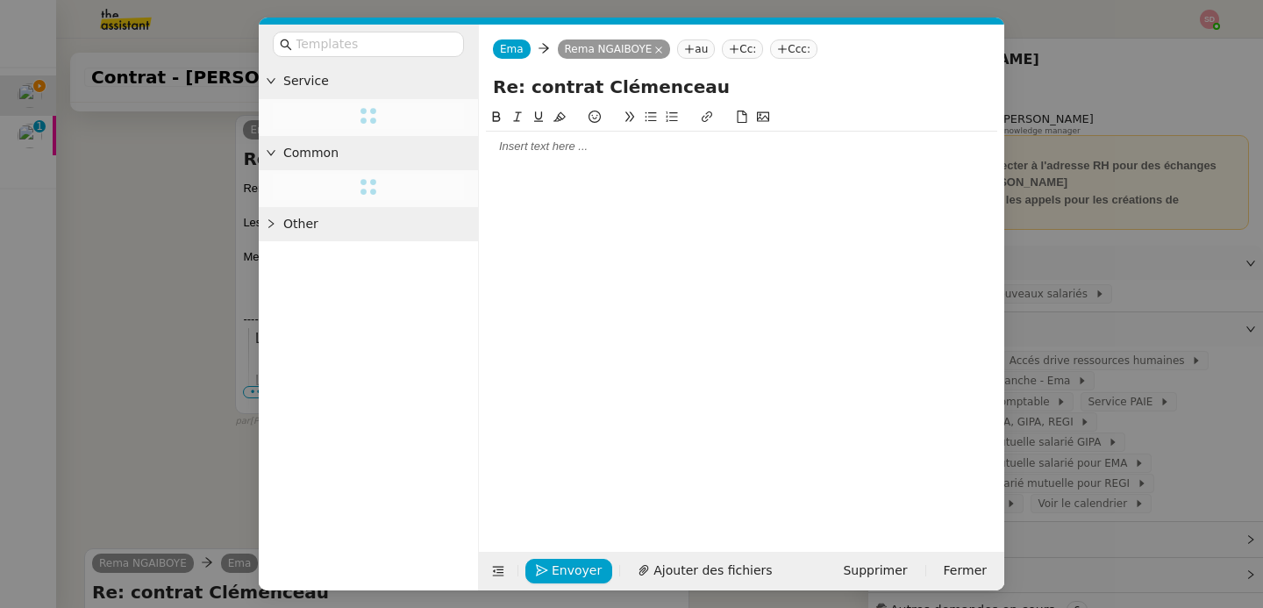
click at [652, 146] on div at bounding box center [741, 147] width 511 height 16
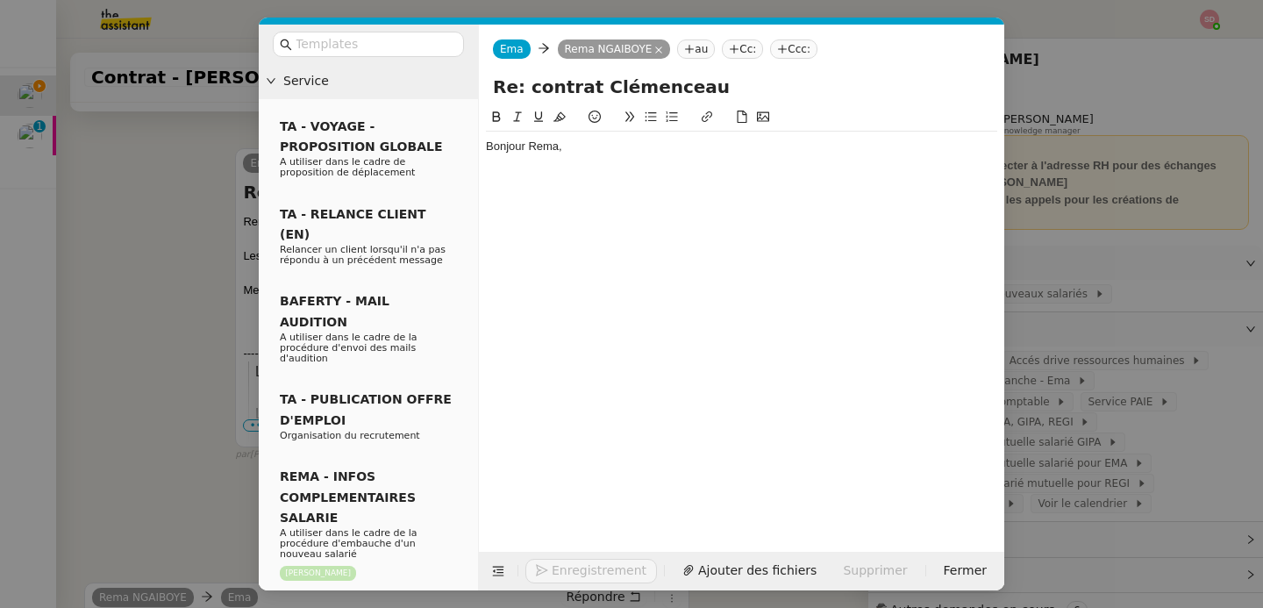
scroll to position [1242, 0]
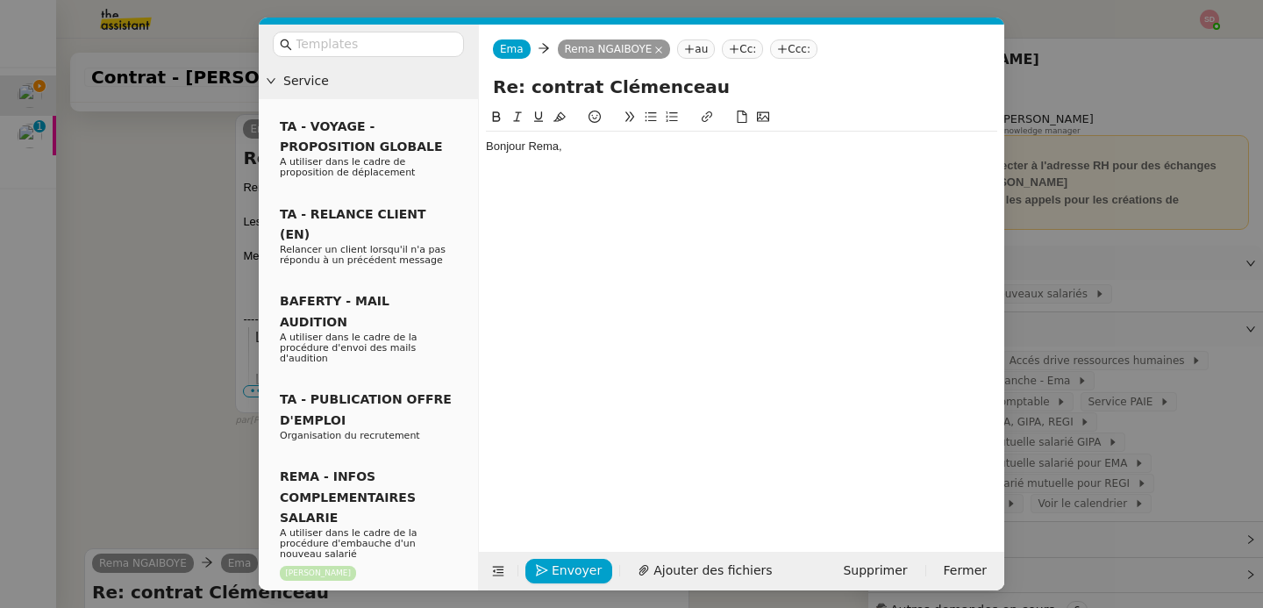
click at [501, 148] on div "Bonjour Rema," at bounding box center [741, 147] width 511 height 16
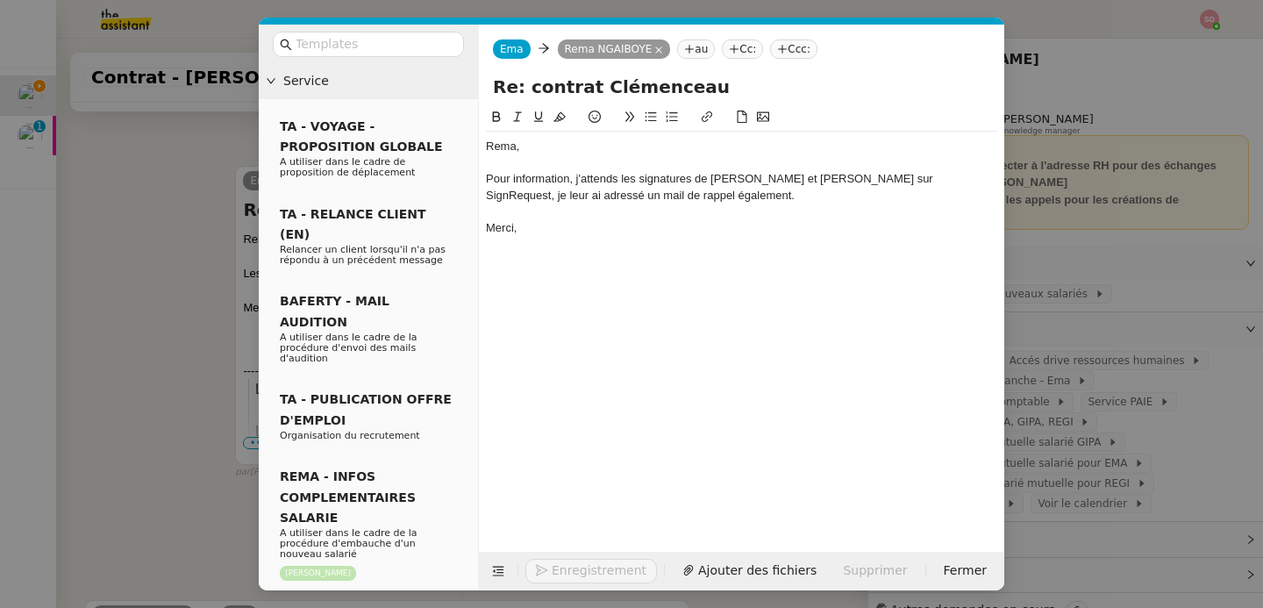
scroll to position [1311, 0]
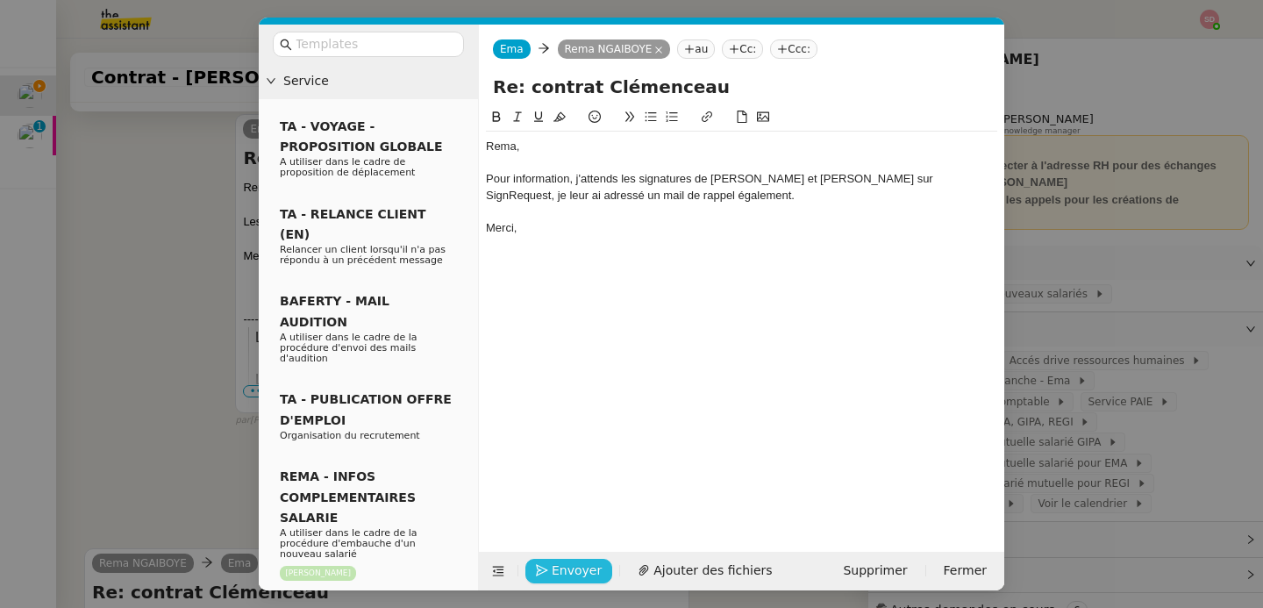
click at [559, 572] on span "Envoyer" at bounding box center [577, 570] width 50 height 20
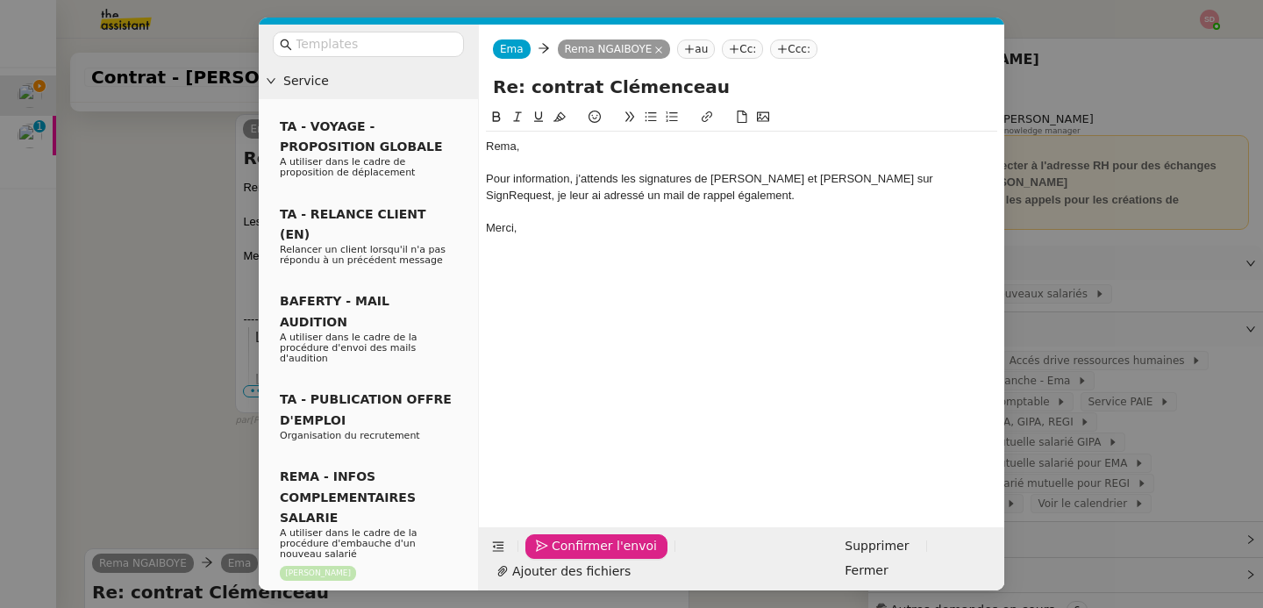
click at [559, 556] on span "Confirmer l'envoi" at bounding box center [604, 546] width 105 height 20
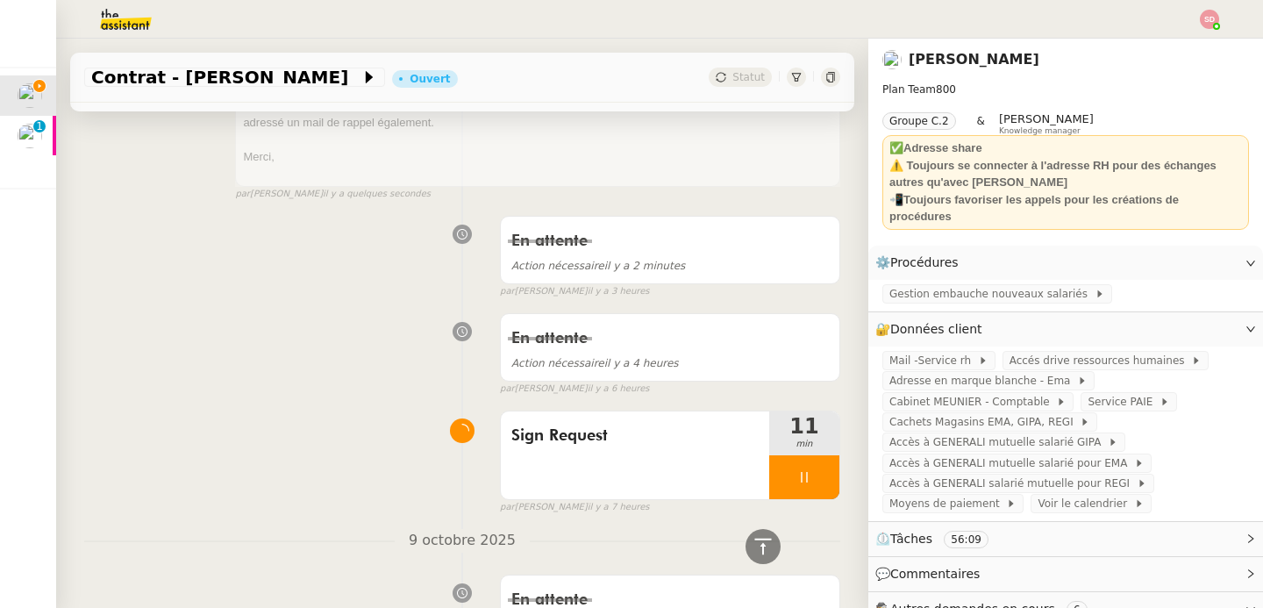
scroll to position [0, 0]
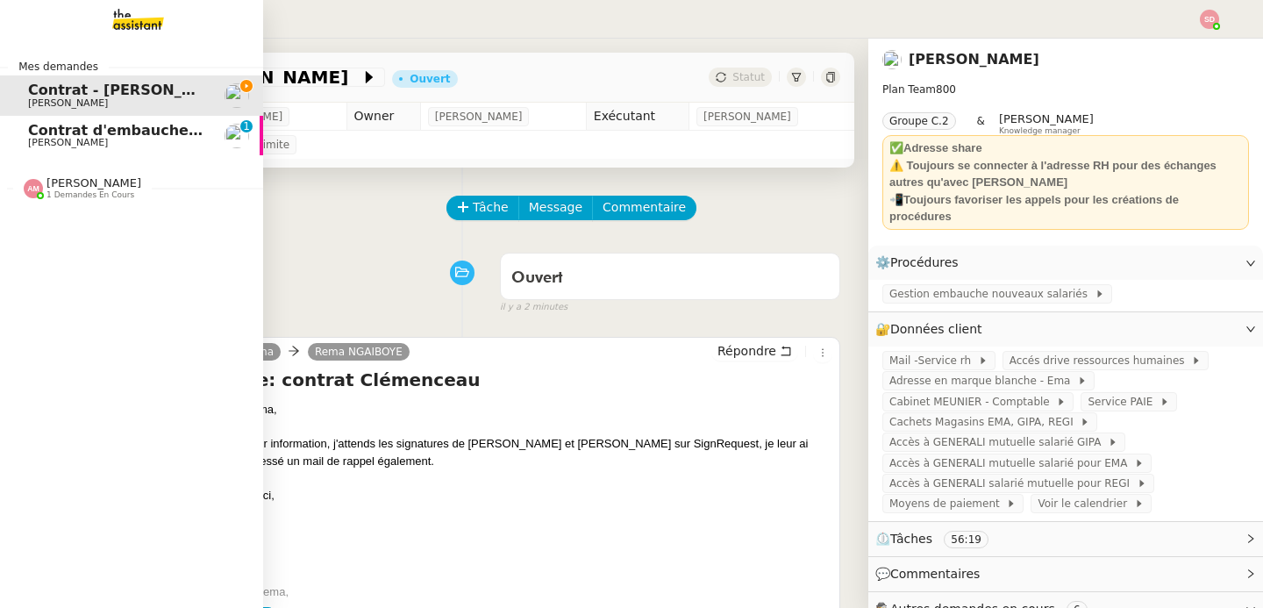
click at [64, 144] on span "[PERSON_NAME]" at bounding box center [68, 142] width 80 height 11
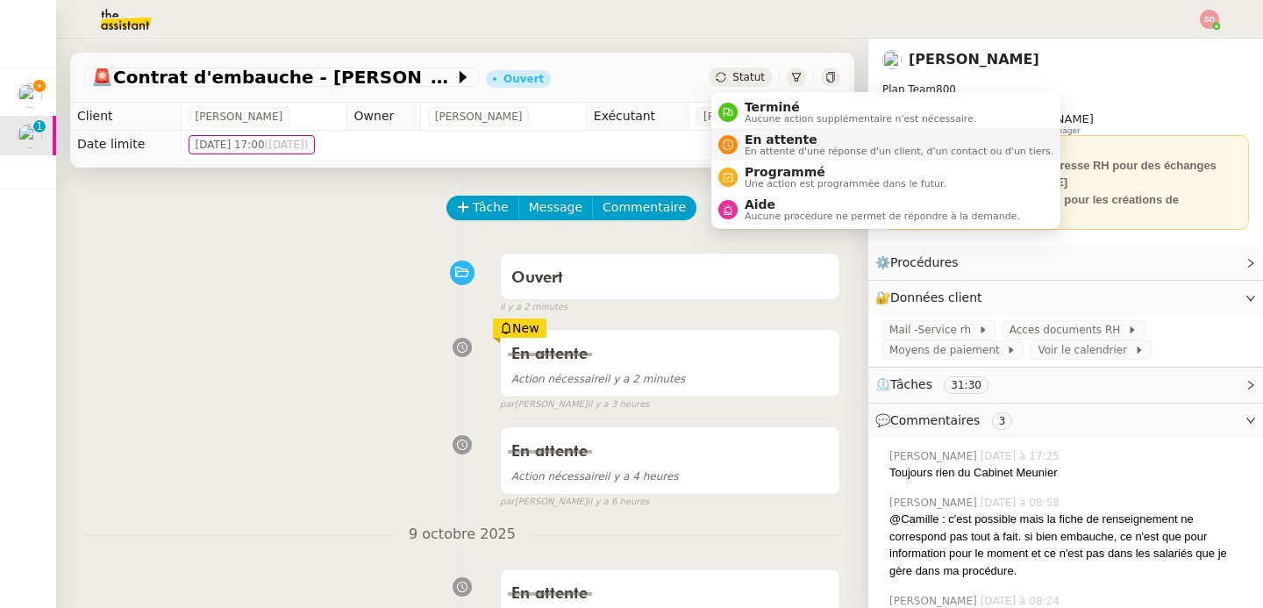
click at [756, 156] on span "En attente d'une réponse d'un client, d'un contact ou d'un tiers." at bounding box center [898, 151] width 309 height 10
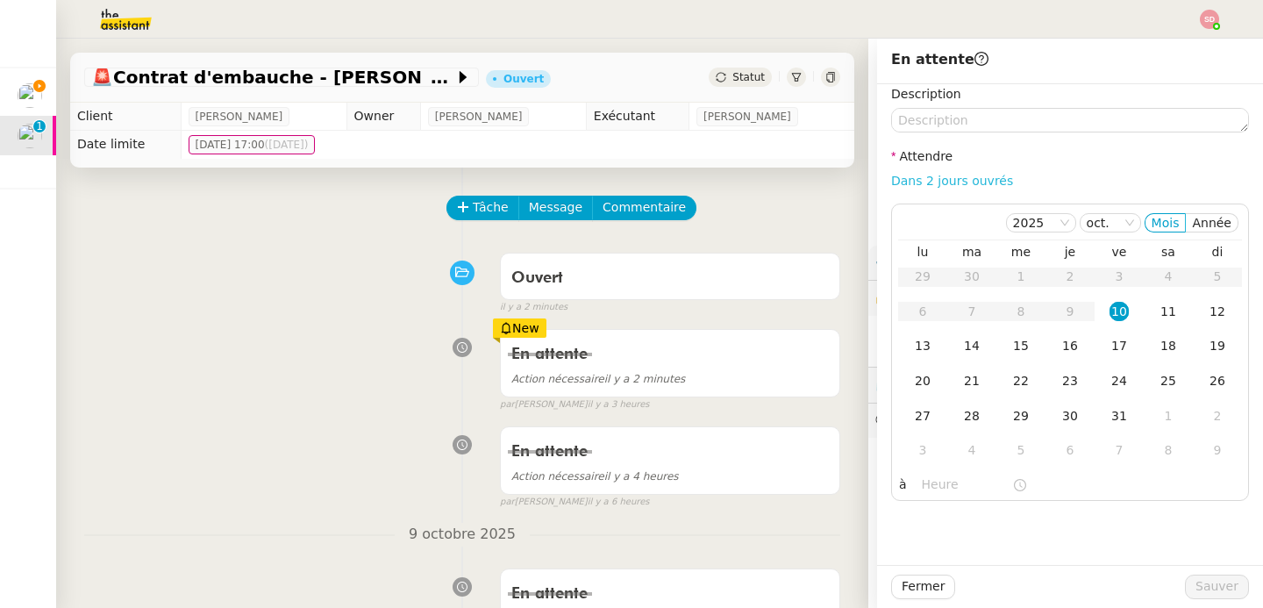
click at [929, 183] on link "Dans 2 jours ouvrés" at bounding box center [952, 181] width 122 height 14
click at [929, 352] on div "13" at bounding box center [922, 345] width 19 height 19
click at [943, 481] on input "07:00" at bounding box center [967, 484] width 90 height 20
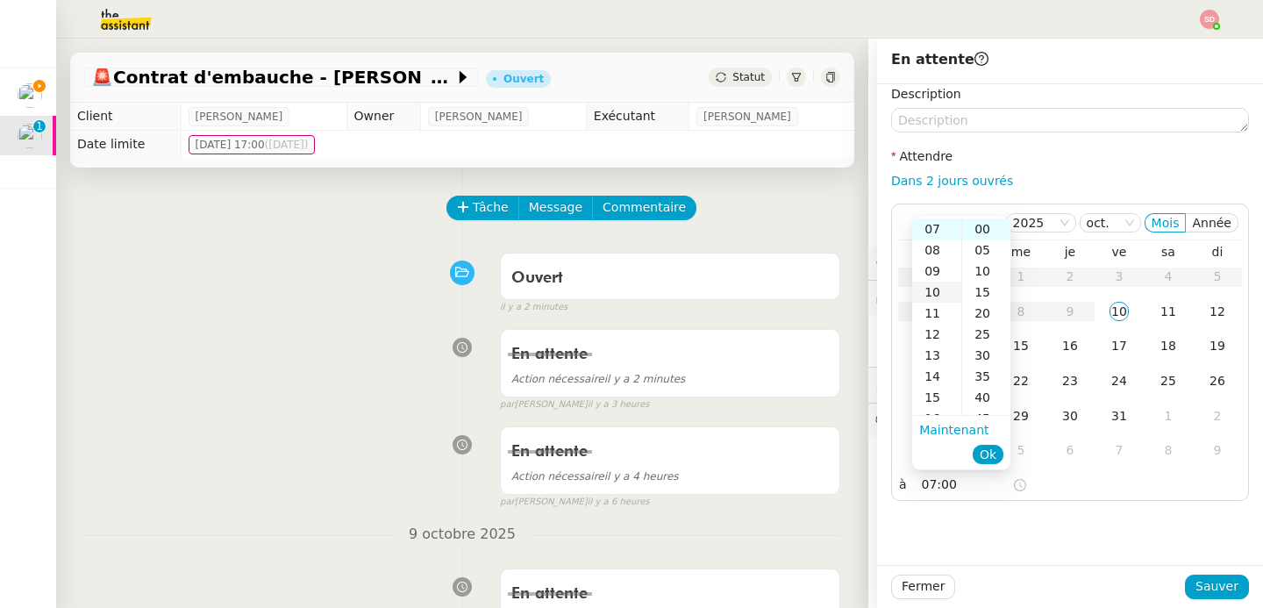
click at [937, 289] on div "10" at bounding box center [936, 291] width 49 height 21
type input "10:00"
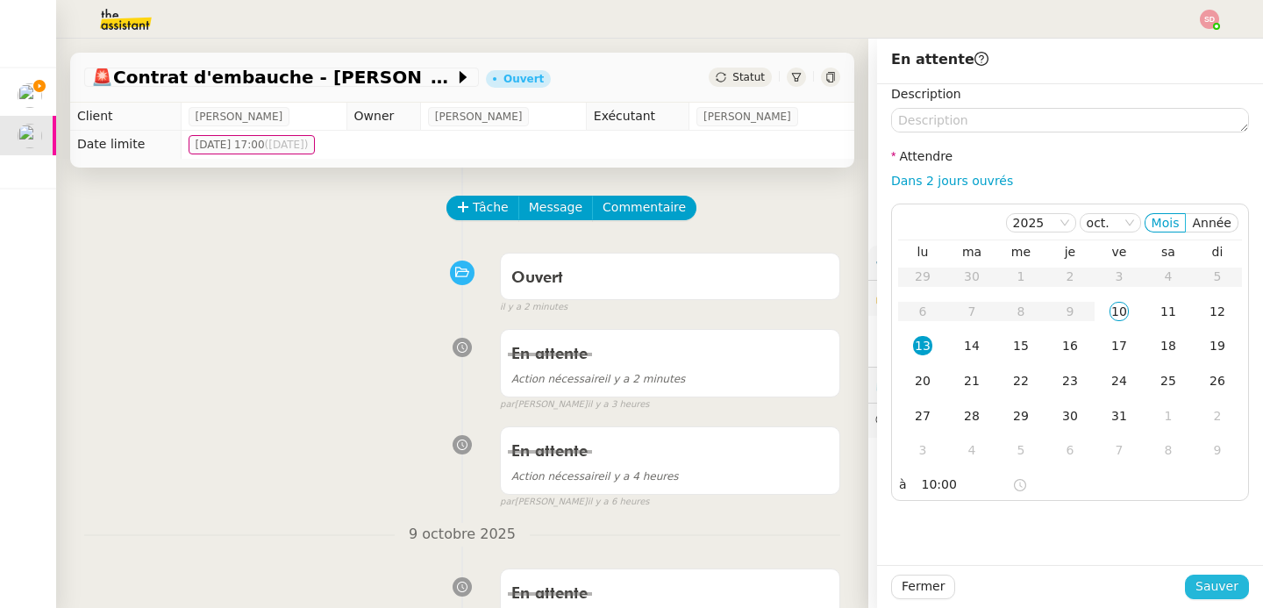
click at [1222, 588] on span "Sauver" at bounding box center [1216, 586] width 43 height 20
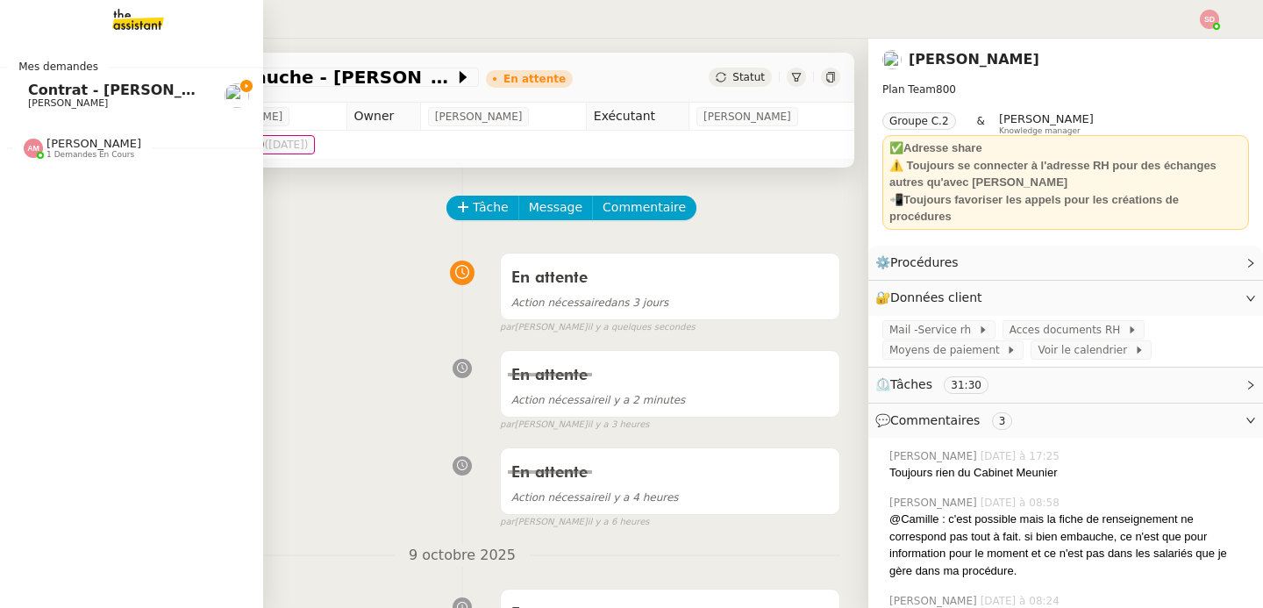
click at [61, 91] on span "Contrat - [PERSON_NAME]" at bounding box center [131, 90] width 206 height 17
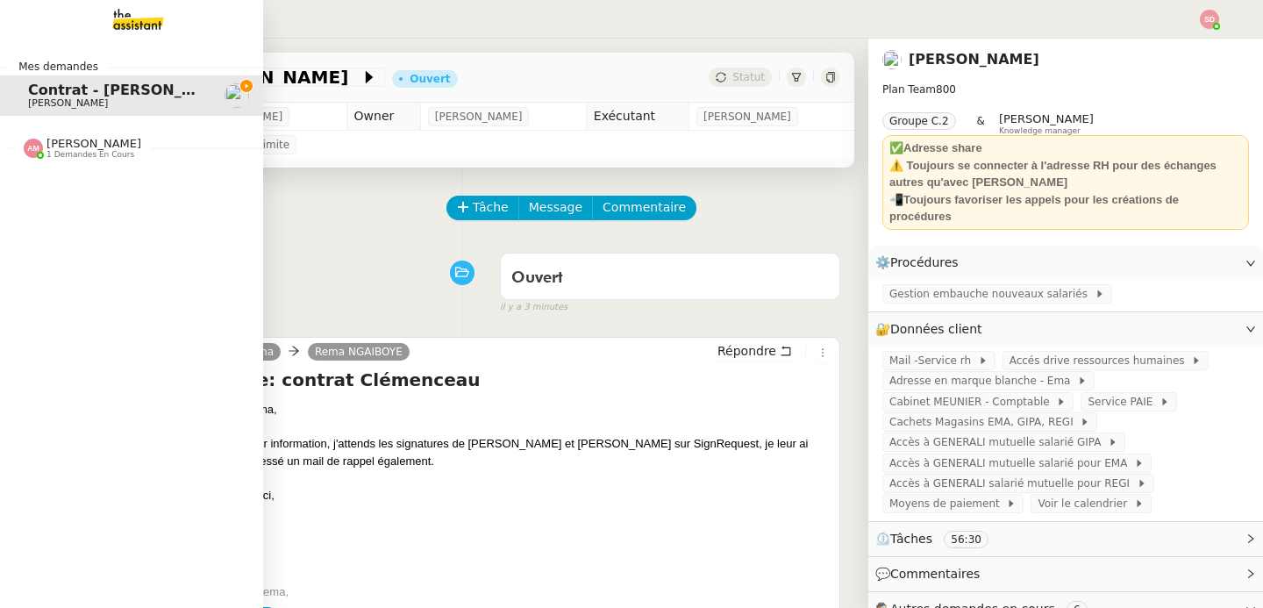
click at [105, 149] on span "[PERSON_NAME]" at bounding box center [93, 143] width 95 height 13
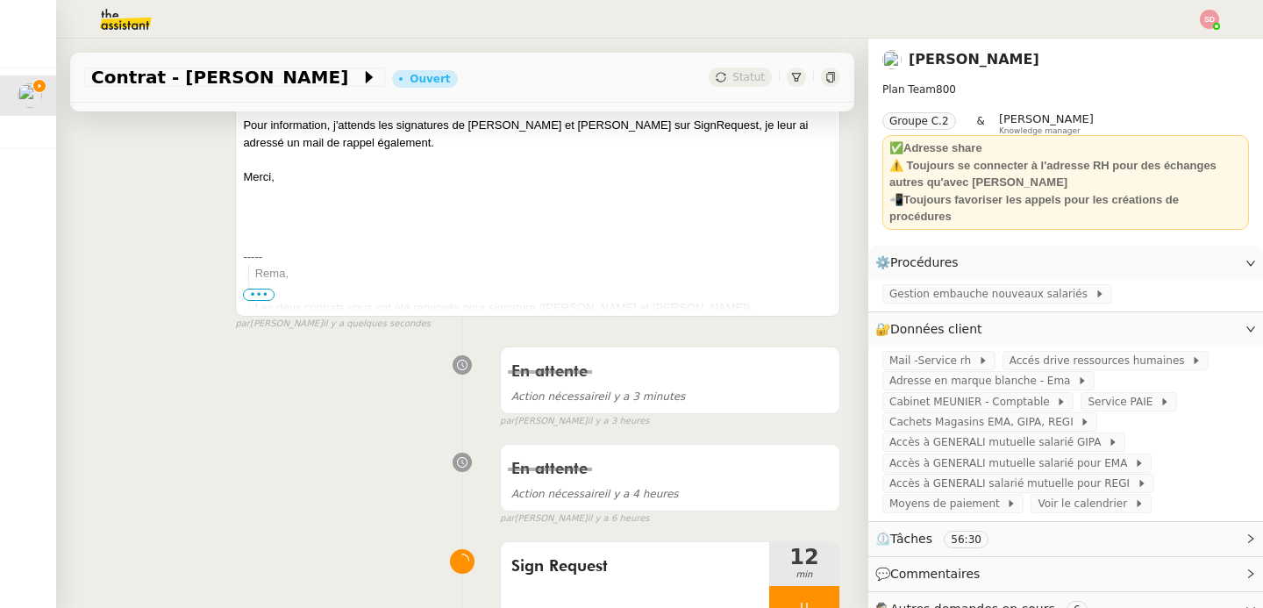
scroll to position [543, 0]
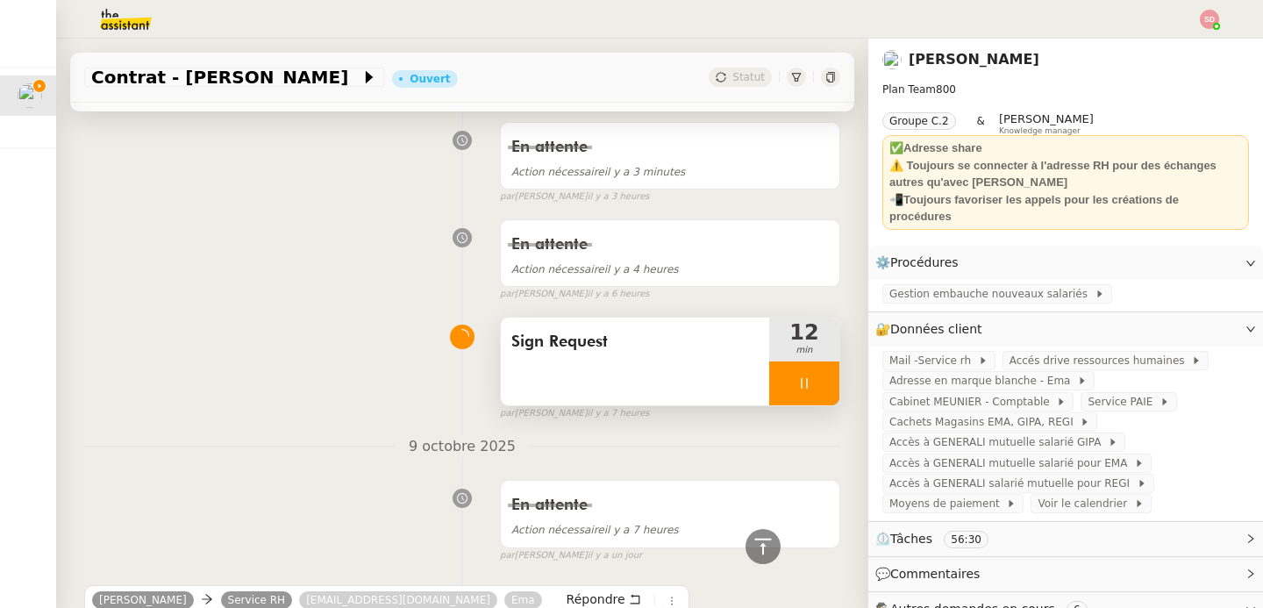
click at [832, 376] on div at bounding box center [804, 383] width 70 height 44
click at [832, 376] on button at bounding box center [821, 383] width 35 height 44
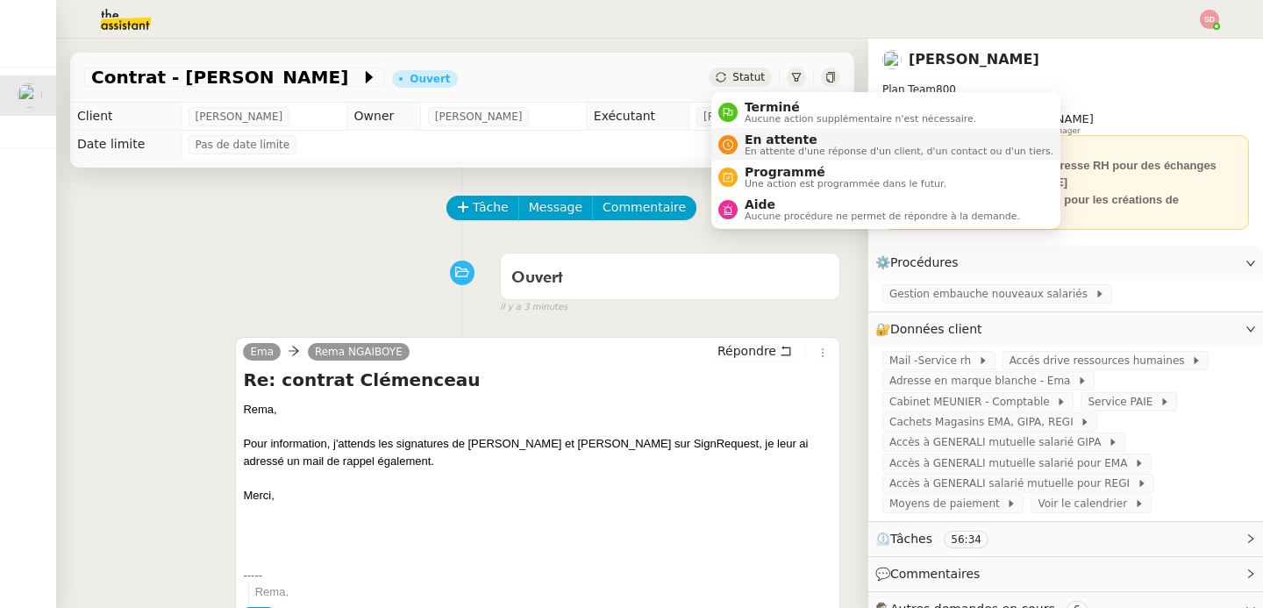
click at [738, 142] on div "En attente En attente d'une réponse d'un client, d'un contact ou d'un tiers." at bounding box center [895, 144] width 316 height 24
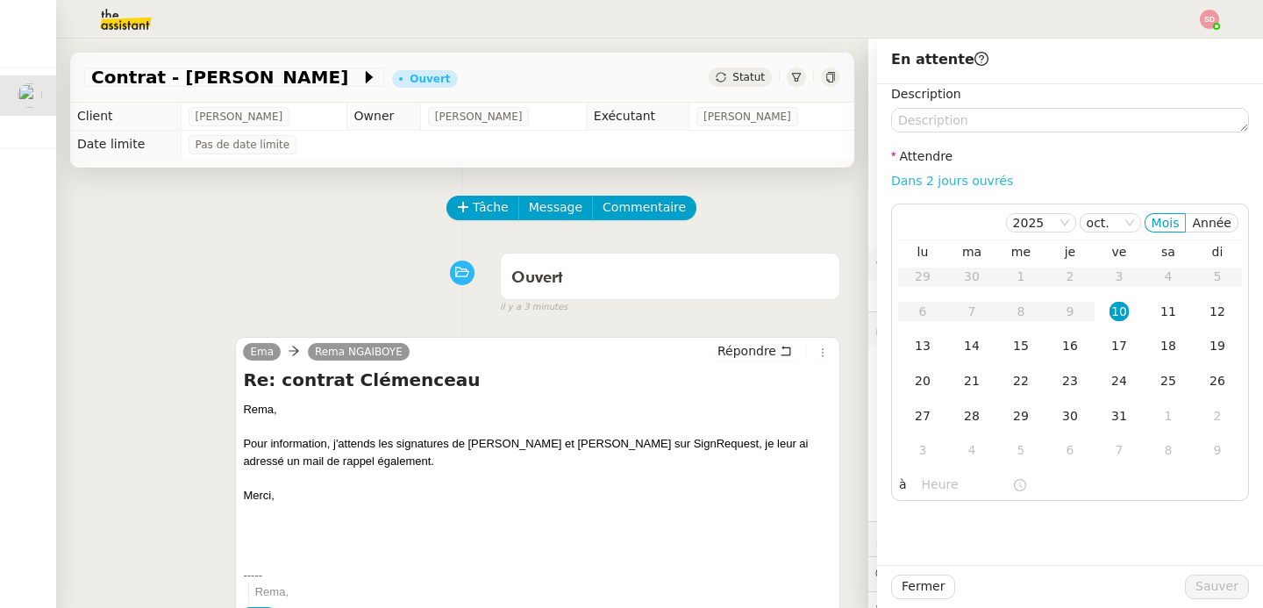
click at [985, 185] on link "Dans 2 jours ouvrés" at bounding box center [952, 181] width 122 height 14
click at [922, 343] on div "13" at bounding box center [922, 345] width 19 height 19
click at [929, 475] on input "07:00" at bounding box center [967, 484] width 90 height 20
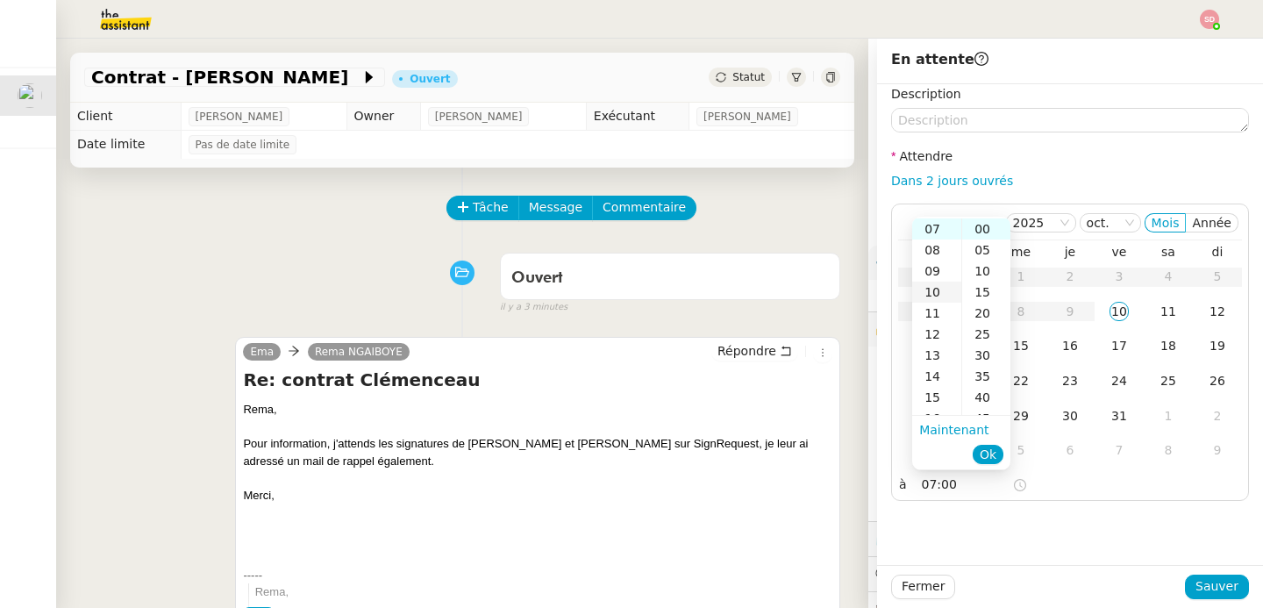
click at [931, 291] on div "10" at bounding box center [936, 291] width 49 height 21
type input "10:00"
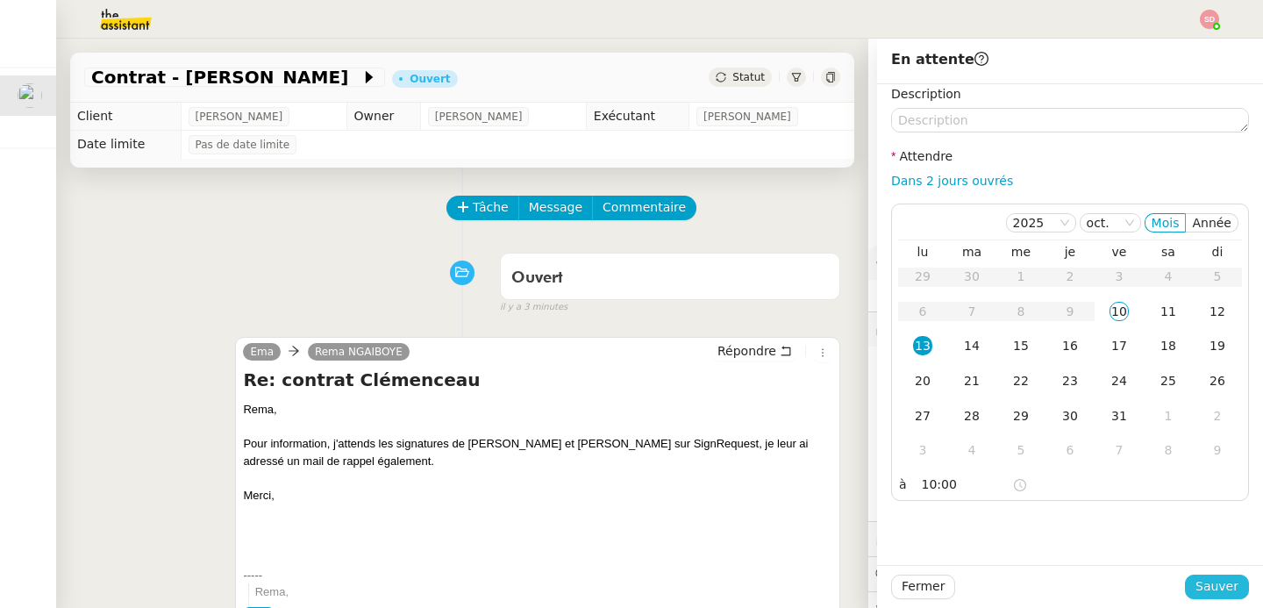
click at [1202, 580] on span "Sauver" at bounding box center [1216, 586] width 43 height 20
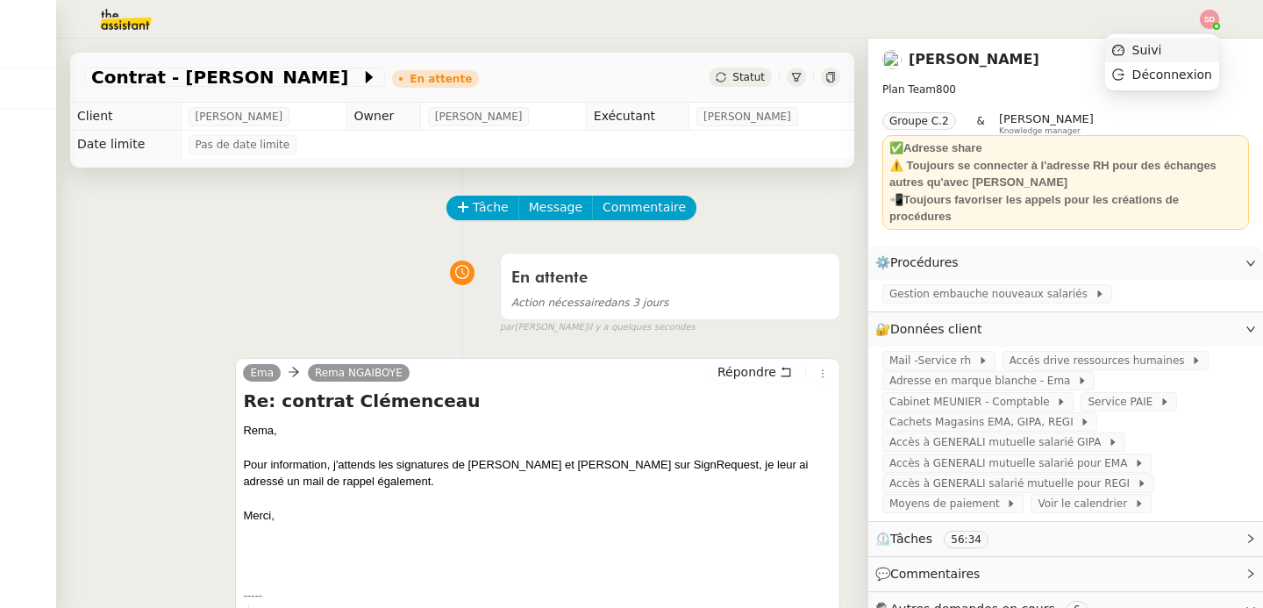
click at [1185, 53] on li "Suivi" at bounding box center [1162, 50] width 114 height 25
